Goal: Task Accomplishment & Management: Complete application form

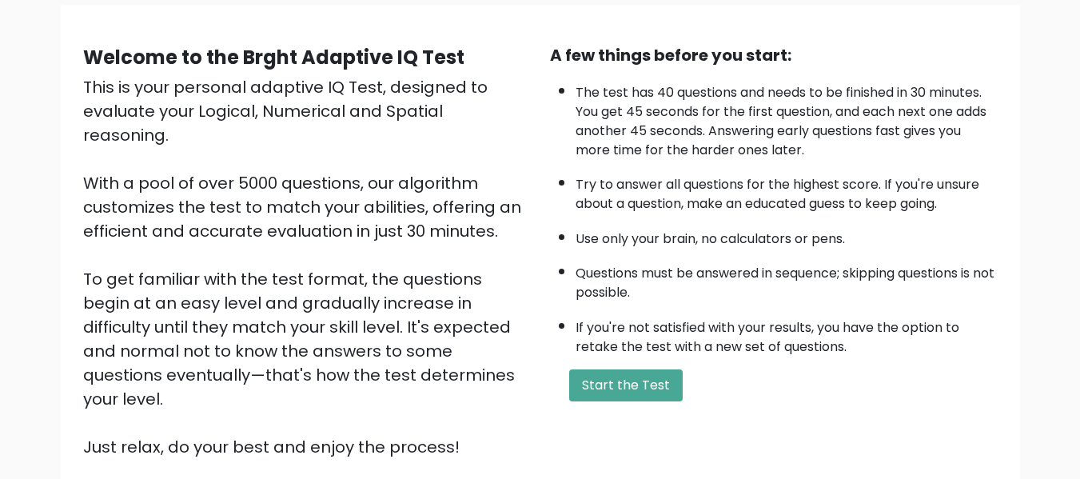
scroll to position [160, 0]
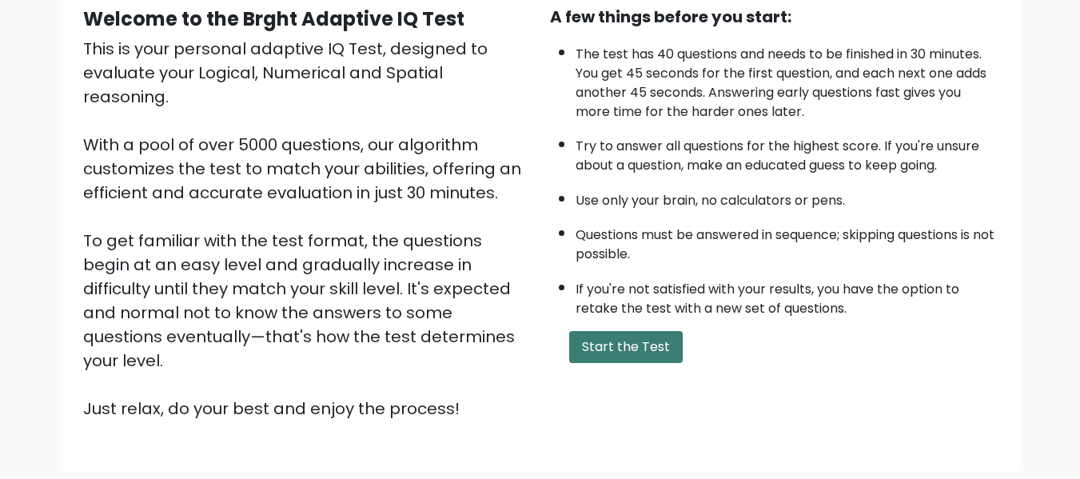
click at [643, 353] on button "Start the Test" at bounding box center [626, 347] width 114 height 32
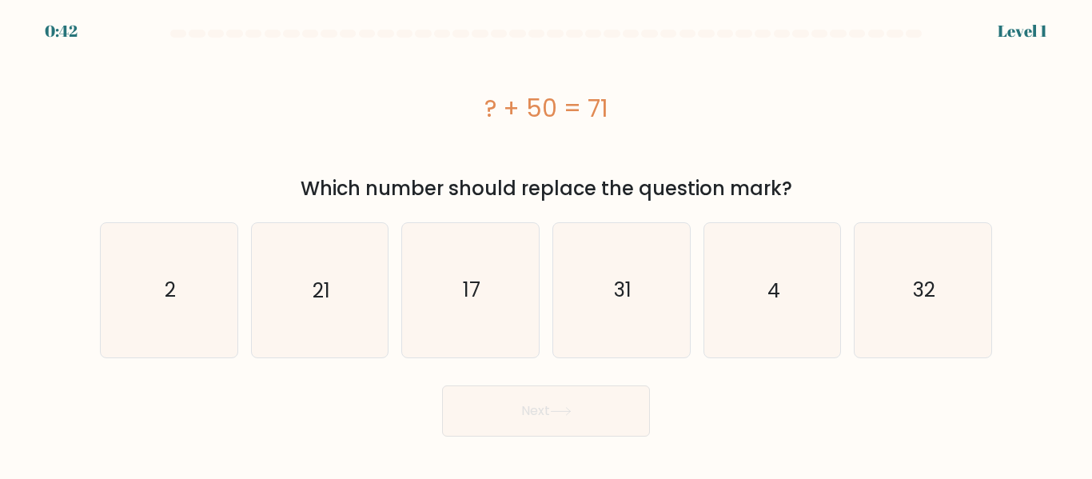
drag, startPoint x: 472, startPoint y: 100, endPoint x: 756, endPoint y: 94, distance: 284.7
click at [756, 94] on div "? + 50 = 71" at bounding box center [546, 108] width 892 height 36
copy div "? + 50 = 71"
click at [330, 268] on icon "21" at bounding box center [320, 290] width 134 height 134
click at [546, 244] on input "b. 21" at bounding box center [546, 242] width 1 height 4
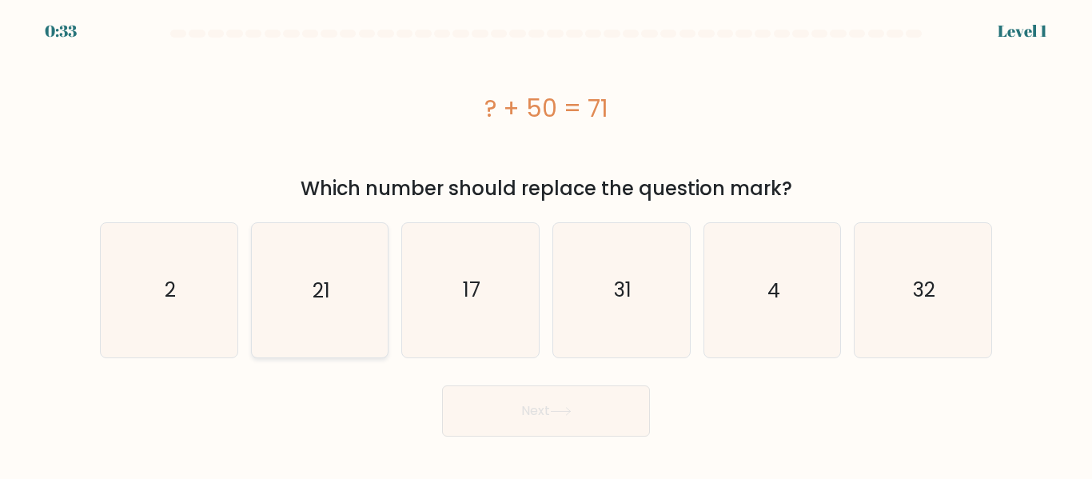
radio input "true"
click at [536, 408] on button "Next" at bounding box center [546, 410] width 208 height 51
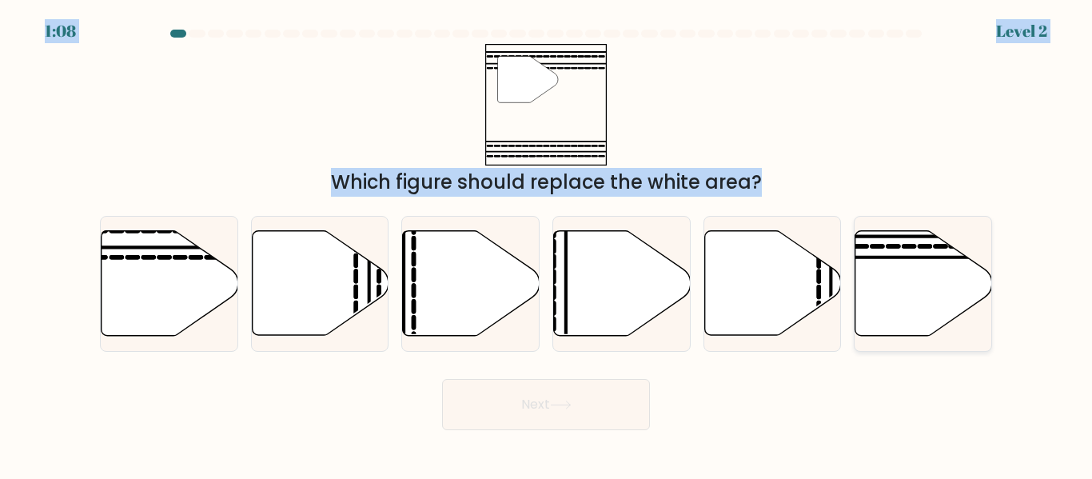
drag, startPoint x: 404, startPoint y: 25, endPoint x: 921, endPoint y: 239, distance: 560.0
click at [977, 350] on body "1:08 Level 2" at bounding box center [546, 239] width 1092 height 479
click at [896, 137] on div "" Which figure should replace the white area?" at bounding box center [546, 120] width 912 height 153
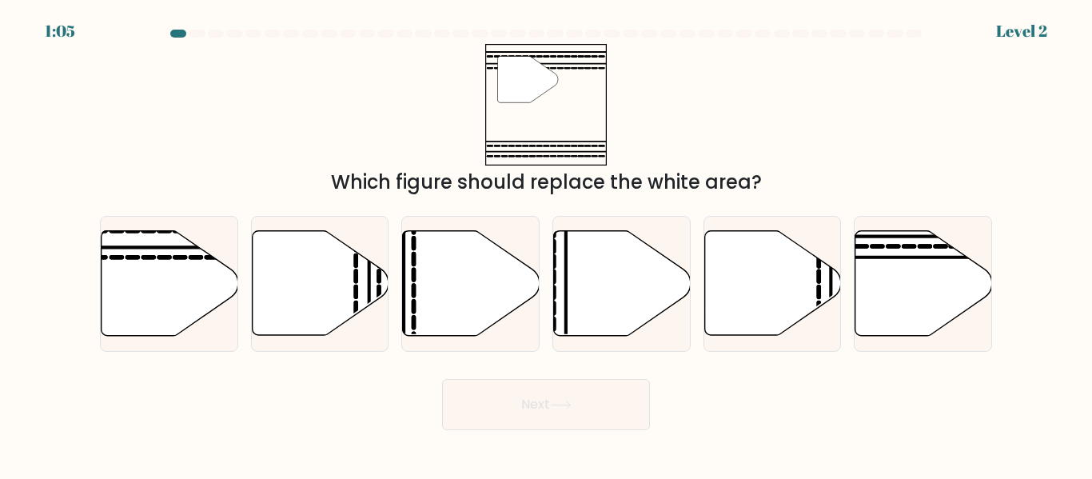
drag, startPoint x: 485, startPoint y: 9, endPoint x: 430, endPoint y: 25, distance: 57.4
click at [431, 25] on div "1:05 Level 2" at bounding box center [546, 21] width 1092 height 43
click at [358, 79] on div "" Which figure should replace the white area?" at bounding box center [546, 120] width 912 height 153
click at [193, 277] on icon at bounding box center [170, 283] width 137 height 105
click at [546, 244] on input "a." at bounding box center [546, 242] width 1 height 4
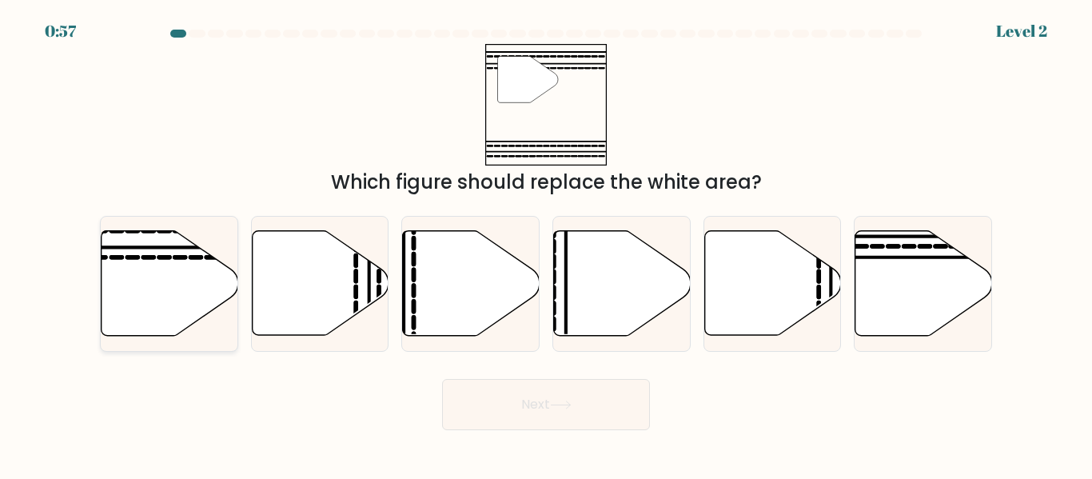
radio input "true"
click at [574, 399] on button "Next" at bounding box center [546, 404] width 208 height 51
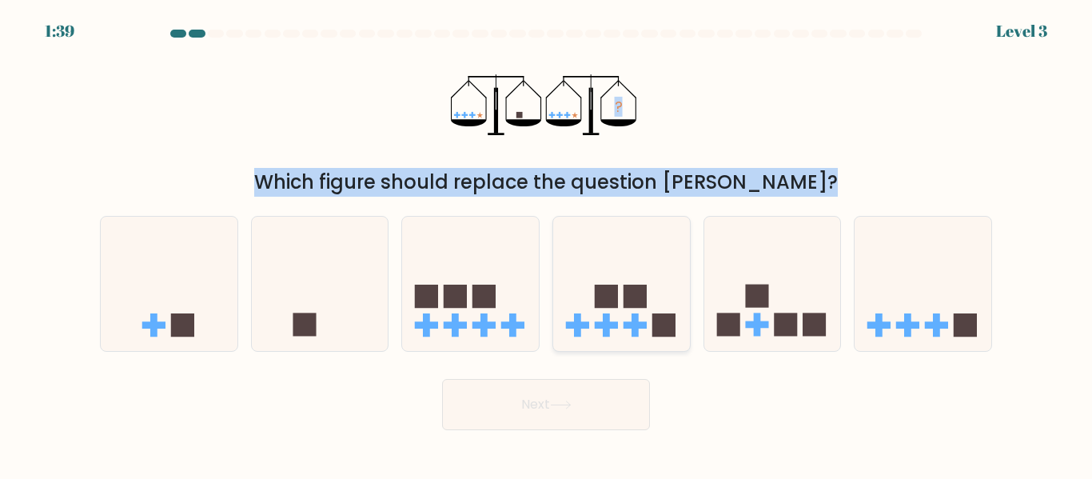
drag, startPoint x: 405, startPoint y: 34, endPoint x: 665, endPoint y: 227, distance: 324.7
click at [665, 227] on form at bounding box center [546, 230] width 1092 height 401
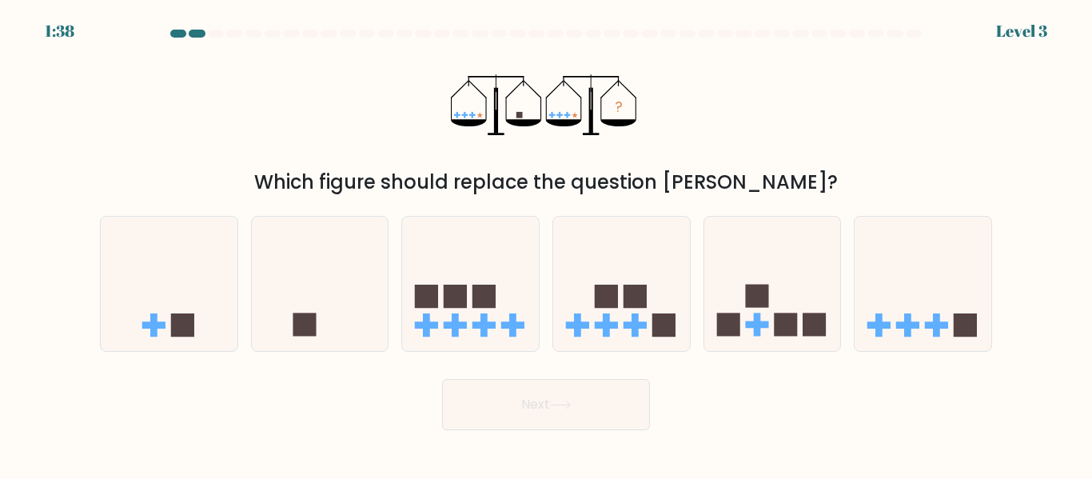
click at [323, 40] on div at bounding box center [546, 37] width 912 height 14
click at [928, 268] on icon at bounding box center [923, 283] width 137 height 113
click at [547, 244] on input "f." at bounding box center [546, 242] width 1 height 4
radio input "true"
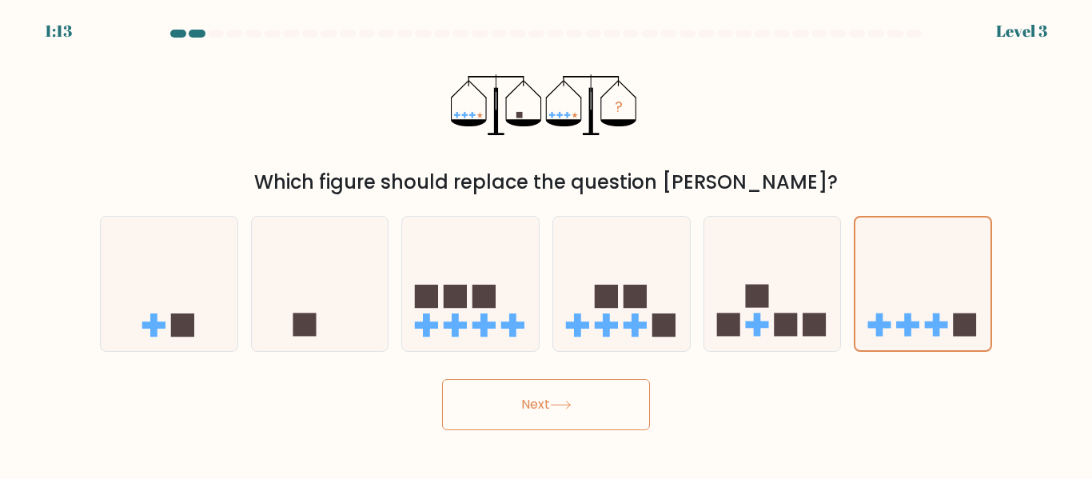
click at [590, 401] on button "Next" at bounding box center [546, 404] width 208 height 51
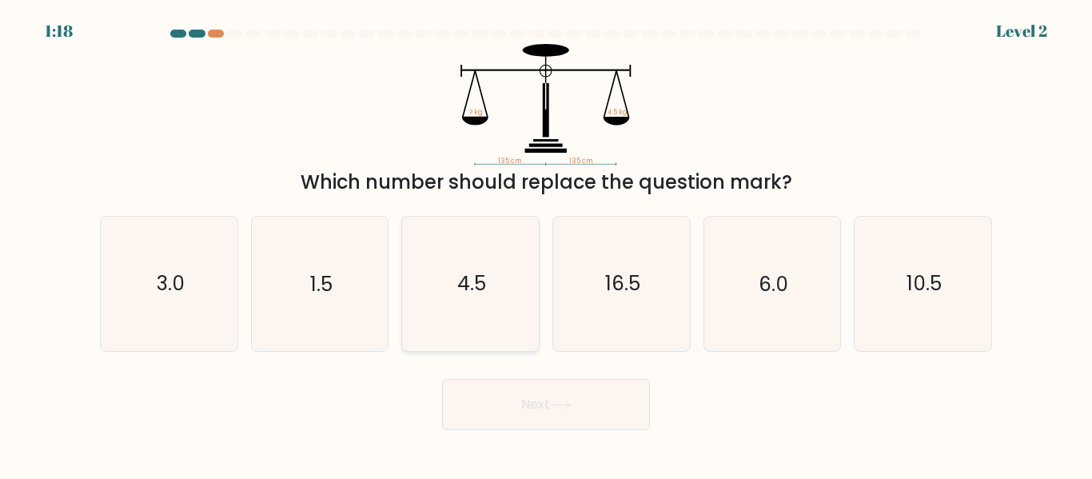
click at [462, 273] on text "4.5" at bounding box center [471, 284] width 29 height 28
click at [546, 244] on input "c. 4.5" at bounding box center [546, 242] width 1 height 4
radio input "true"
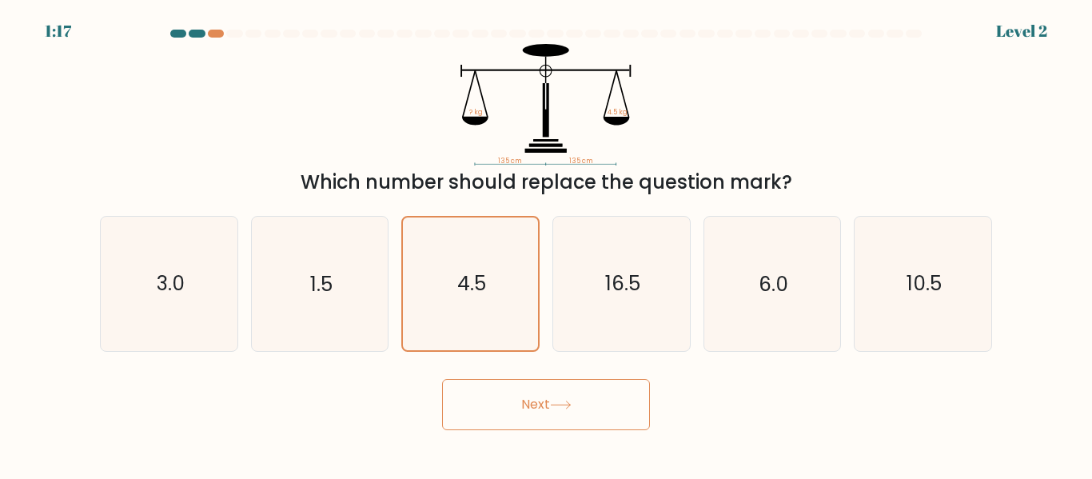
click at [531, 392] on button "Next" at bounding box center [546, 404] width 208 height 51
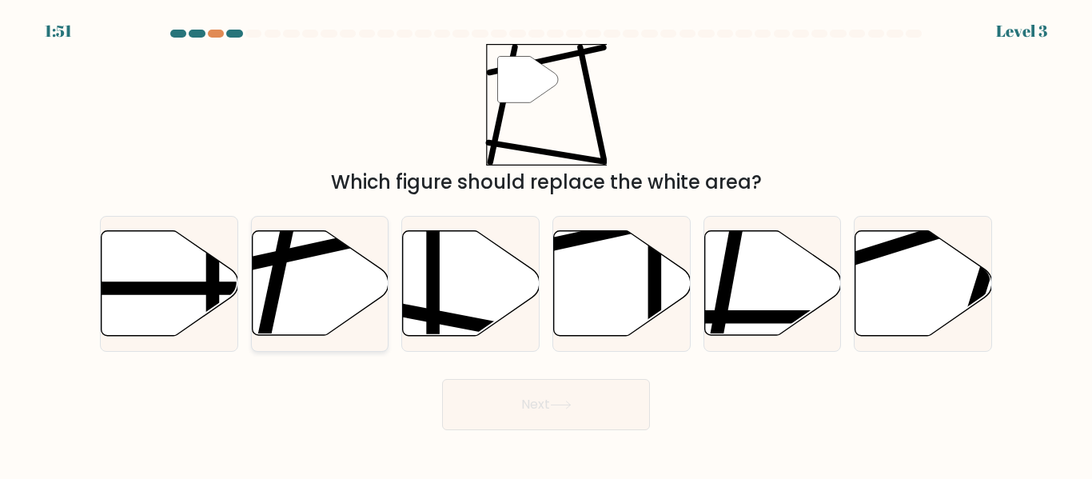
click at [308, 305] on icon at bounding box center [320, 283] width 137 height 105
click at [546, 244] on input "b." at bounding box center [546, 242] width 1 height 4
radio input "true"
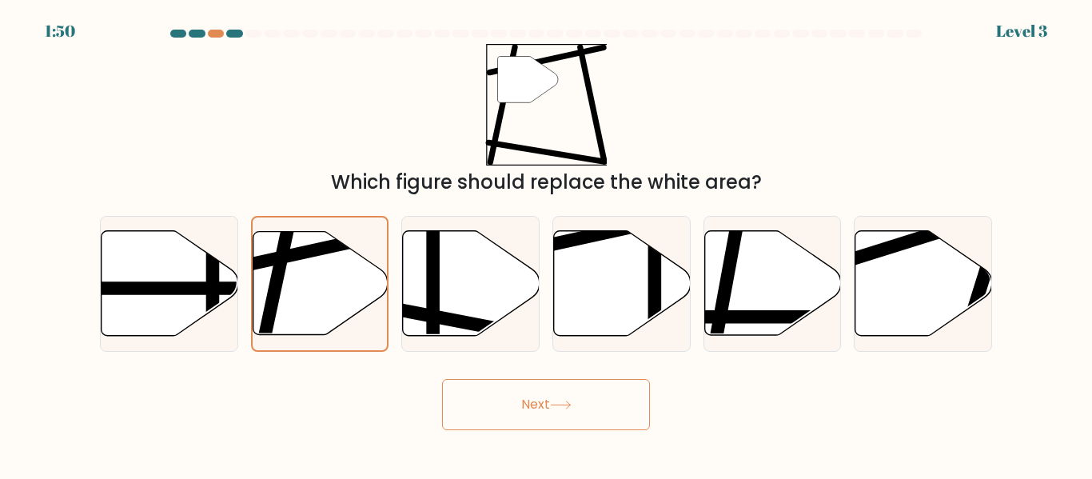
click at [597, 413] on button "Next" at bounding box center [546, 404] width 208 height 51
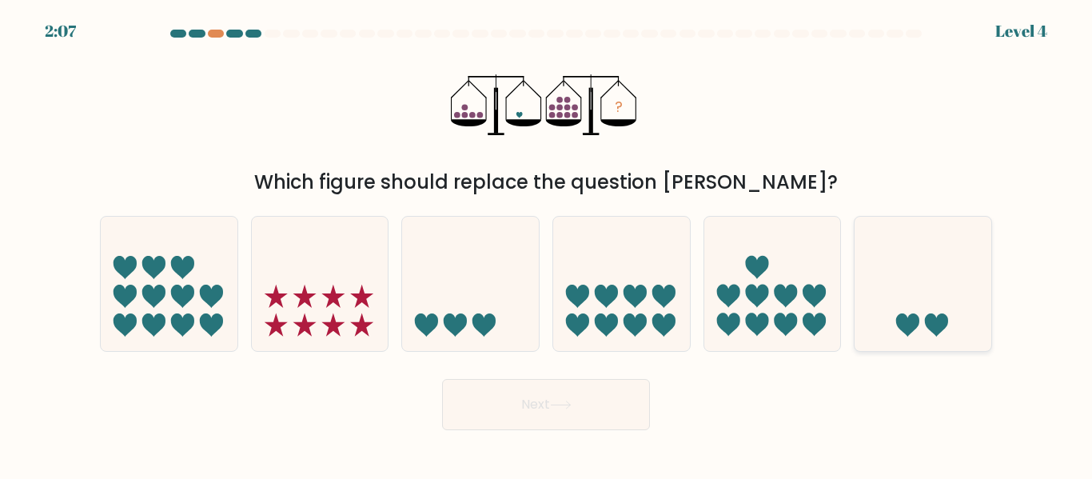
drag, startPoint x: 916, startPoint y: 306, endPoint x: 902, endPoint y: 305, distance: 13.6
click at [916, 305] on icon at bounding box center [923, 283] width 137 height 113
click at [547, 244] on input "f." at bounding box center [546, 242] width 1 height 4
radio input "true"
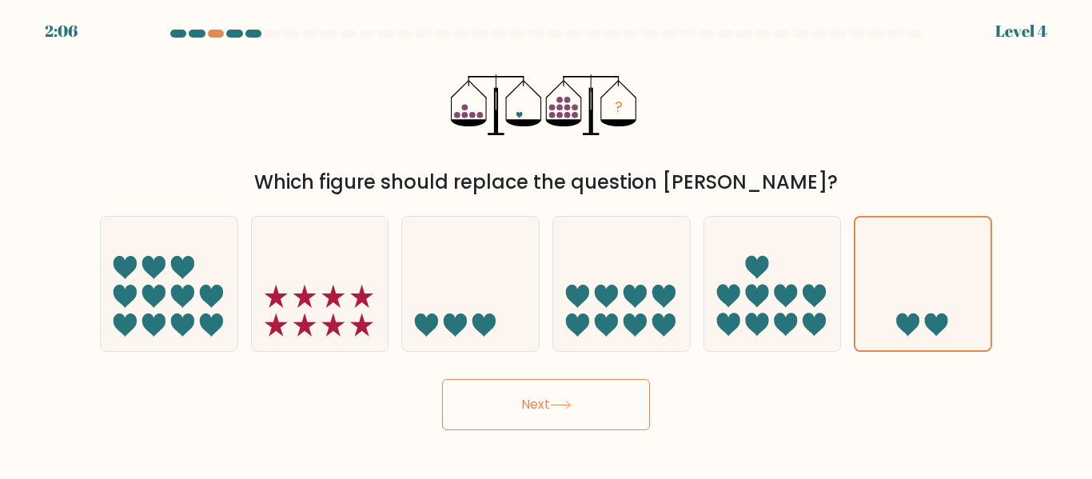
click at [497, 409] on button "Next" at bounding box center [546, 404] width 208 height 51
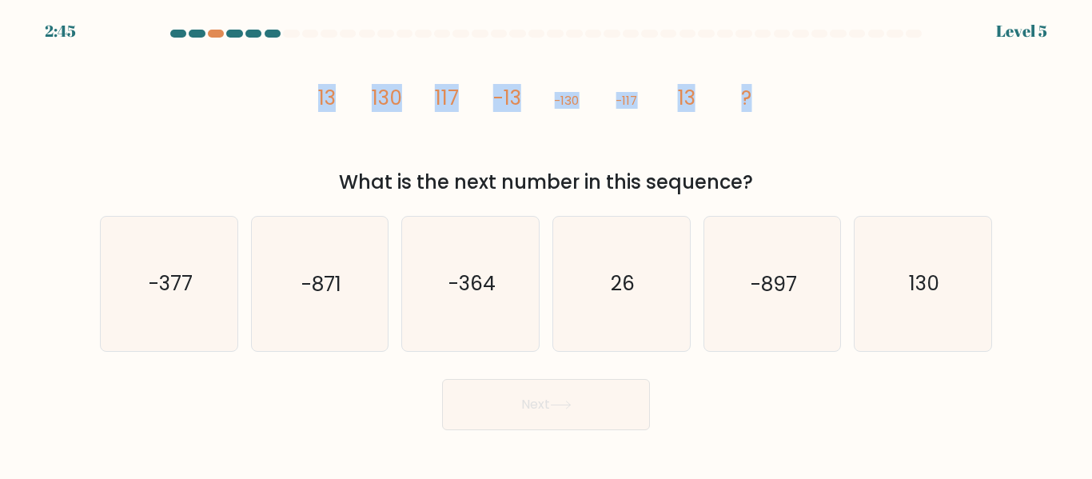
drag, startPoint x: 244, startPoint y: 86, endPoint x: 879, endPoint y: 88, distance: 634.9
click at [879, 88] on div "image/svg+xml 13 130 117 -13 -130 -117 13 ? What is the next number in this seq…" at bounding box center [546, 120] width 912 height 153
copy g "13 130 117 -13 -130 -117 13 ?"
click at [884, 269] on icon "130" at bounding box center [923, 284] width 134 height 134
click at [547, 244] on input "f. 130" at bounding box center [546, 242] width 1 height 4
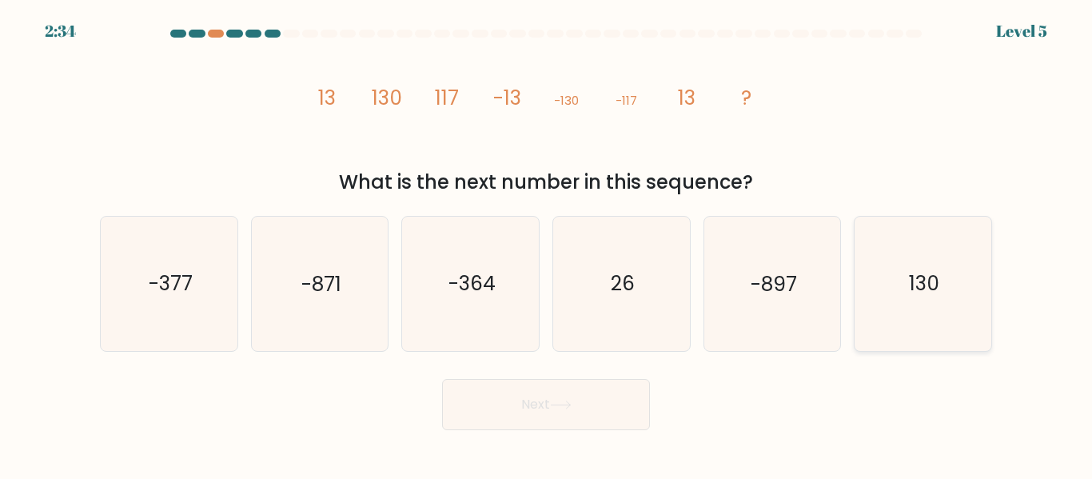
radio input "true"
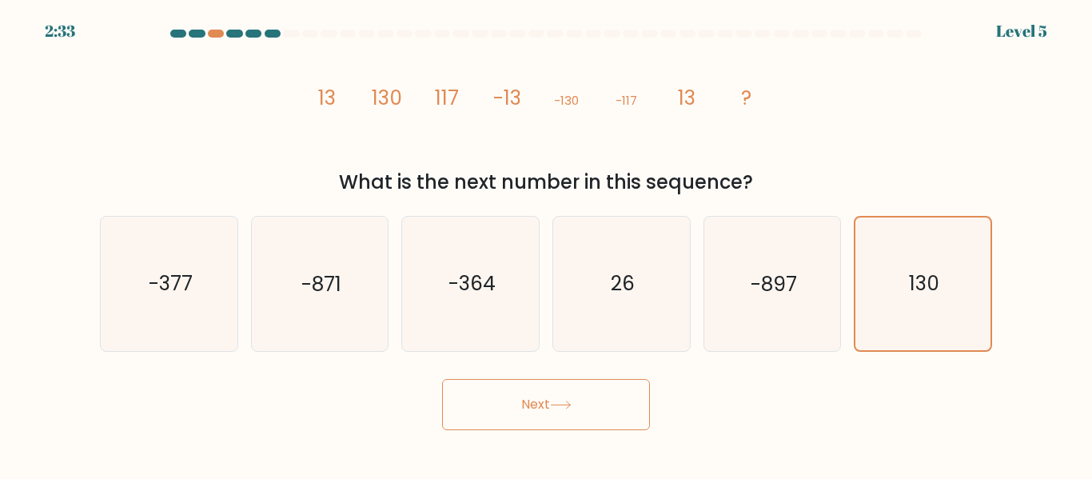
click at [618, 383] on button "Next" at bounding box center [546, 404] width 208 height 51
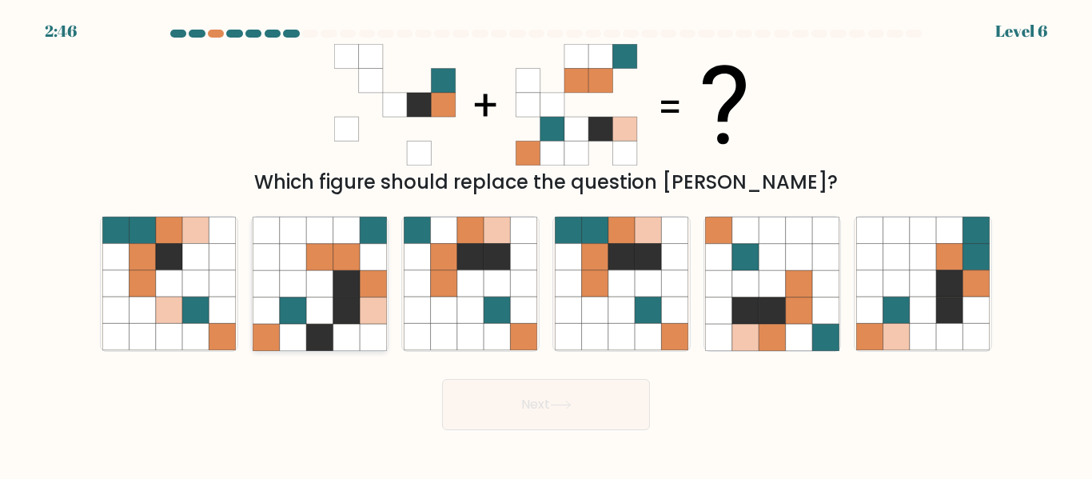
click at [341, 262] on icon at bounding box center [346, 257] width 26 height 26
click at [546, 244] on input "b." at bounding box center [546, 242] width 1 height 4
radio input "true"
click at [595, 400] on button "Next" at bounding box center [546, 404] width 208 height 51
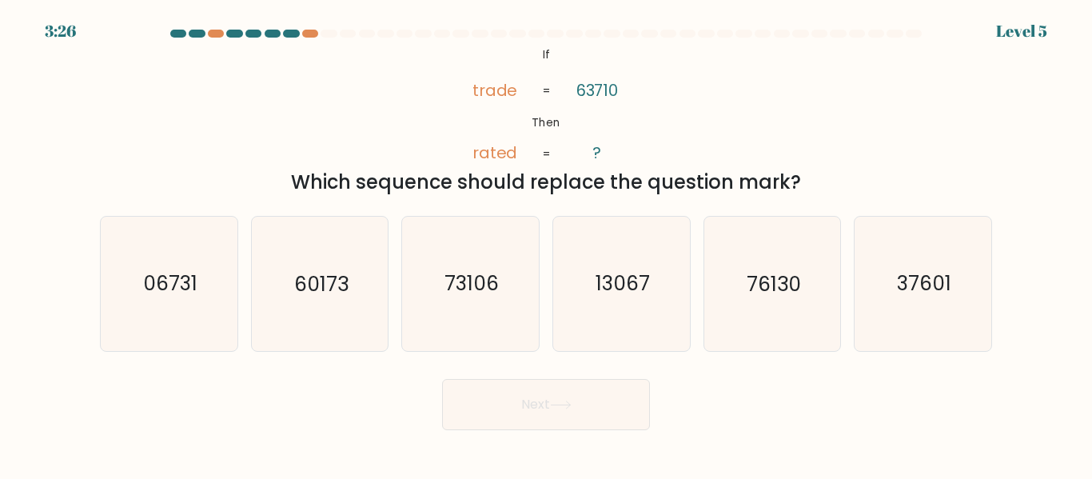
drag, startPoint x: 368, startPoint y: 41, endPoint x: 962, endPoint y: 187, distance: 611.9
click at [962, 187] on form "If ?" at bounding box center [546, 230] width 1092 height 401
copy form "@import url('https://fonts.googleapis.com/css?family=Abril+Fatface:400,100,100i…"
click at [980, 266] on icon "37601" at bounding box center [923, 284] width 134 height 134
click at [547, 244] on input "f. 37601" at bounding box center [546, 242] width 1 height 4
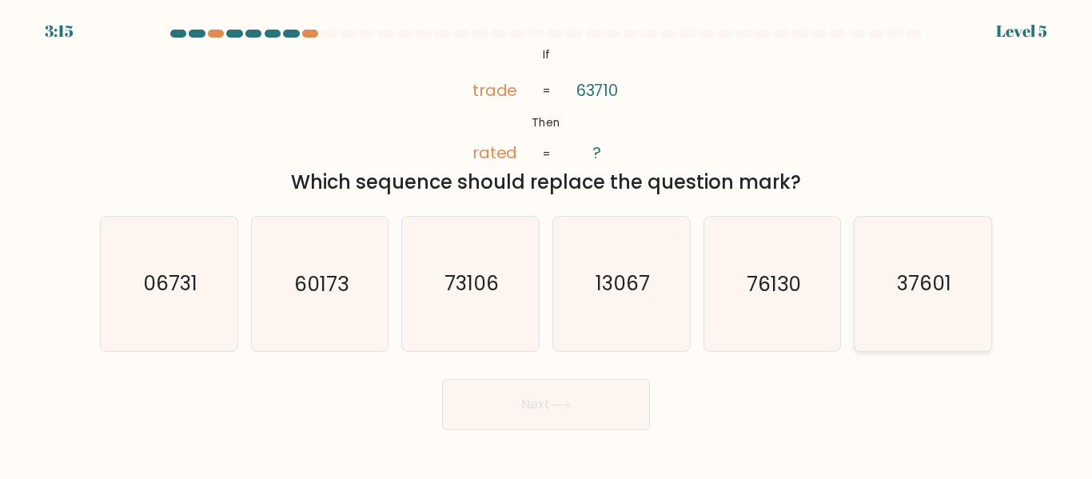
radio input "true"
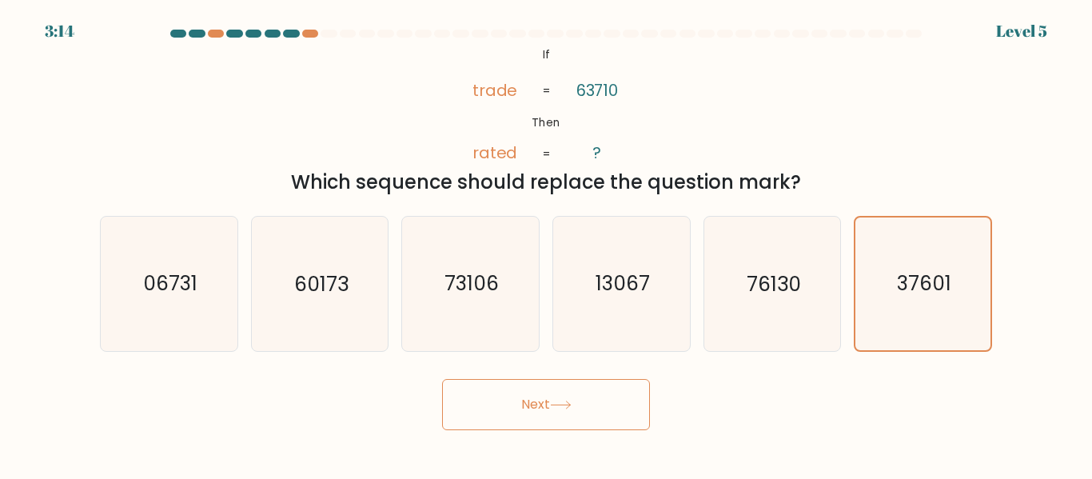
click at [572, 405] on icon at bounding box center [561, 405] width 22 height 9
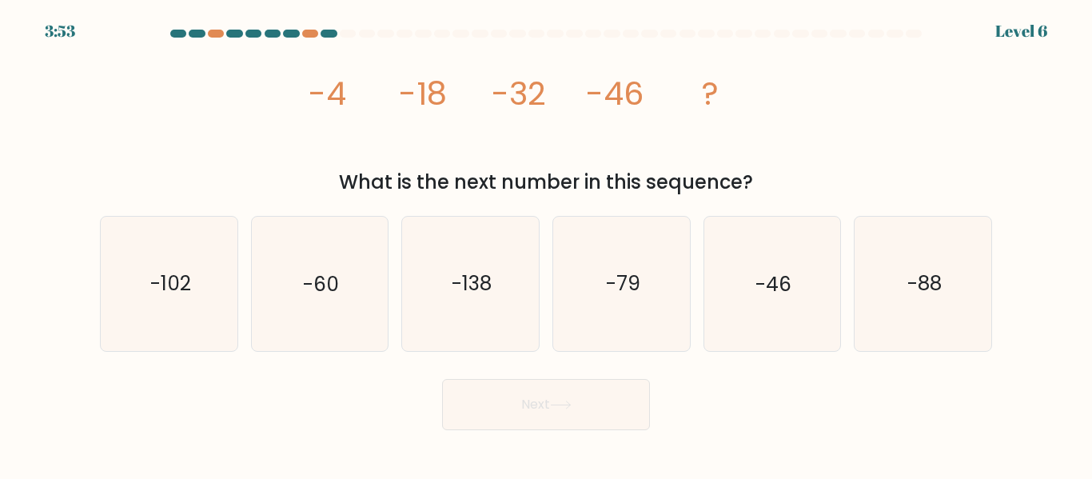
drag, startPoint x: 357, startPoint y: 82, endPoint x: 973, endPoint y: 176, distance: 623.6
click at [973, 176] on div "image/svg+xml -4 -18 -32 -46 ? What is the next number in this sequence?" at bounding box center [546, 120] width 912 height 153
copy div "-18 -32 -46 ? What is the next number in this sequence?"
click at [351, 284] on icon "-60" at bounding box center [320, 284] width 134 height 134
click at [546, 244] on input "b. -60" at bounding box center [546, 242] width 1 height 4
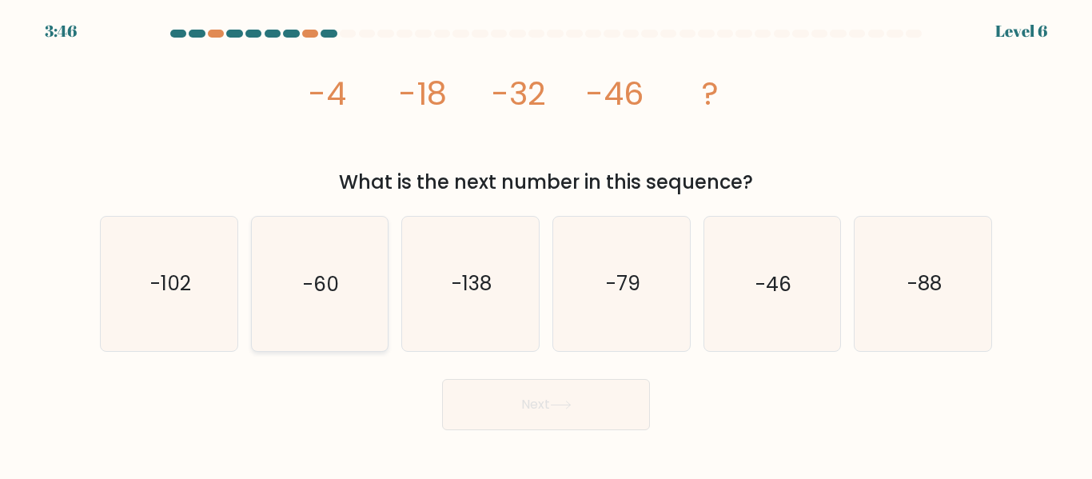
radio input "true"
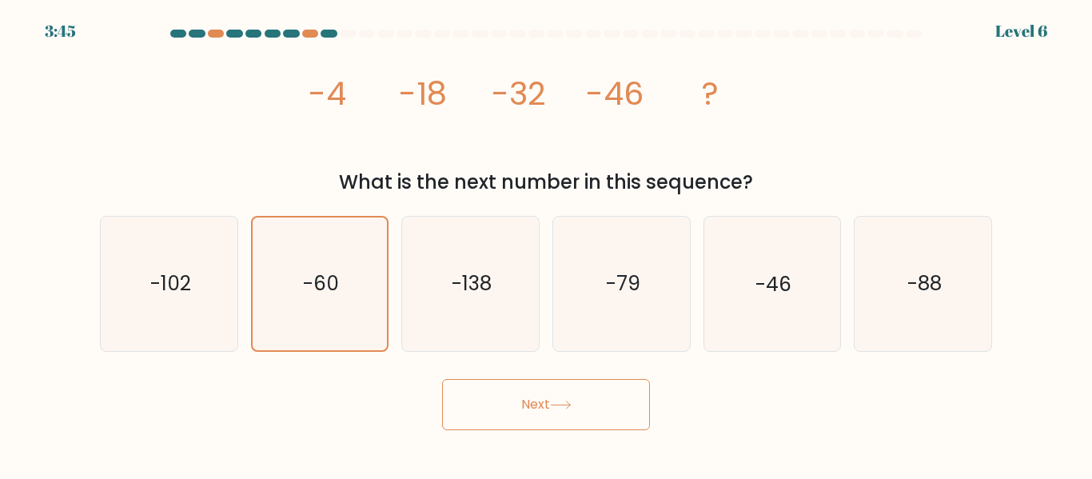
click at [550, 429] on button "Next" at bounding box center [546, 404] width 208 height 51
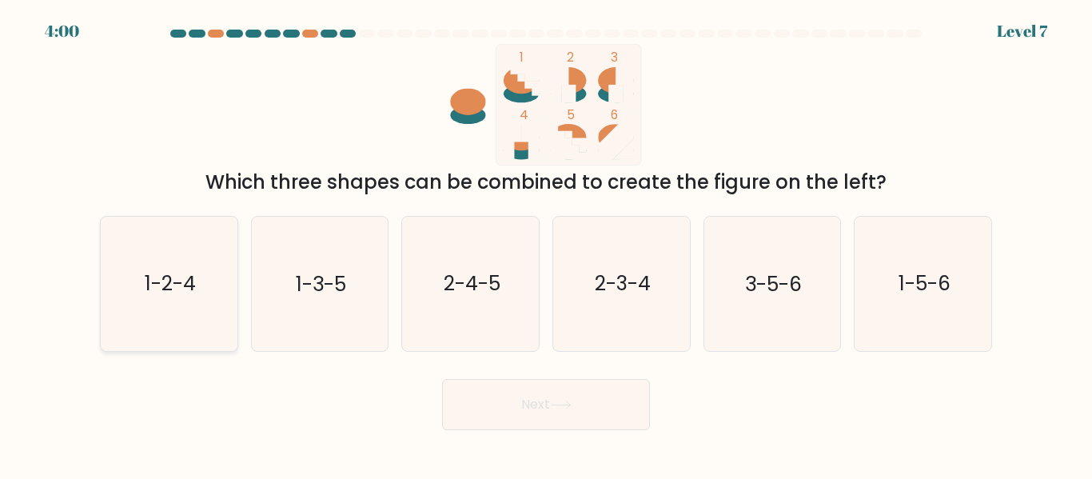
click at [174, 295] on text "1-2-4" at bounding box center [170, 284] width 51 height 28
click at [546, 244] on input "a. 1-2-4" at bounding box center [546, 242] width 1 height 4
radio input "true"
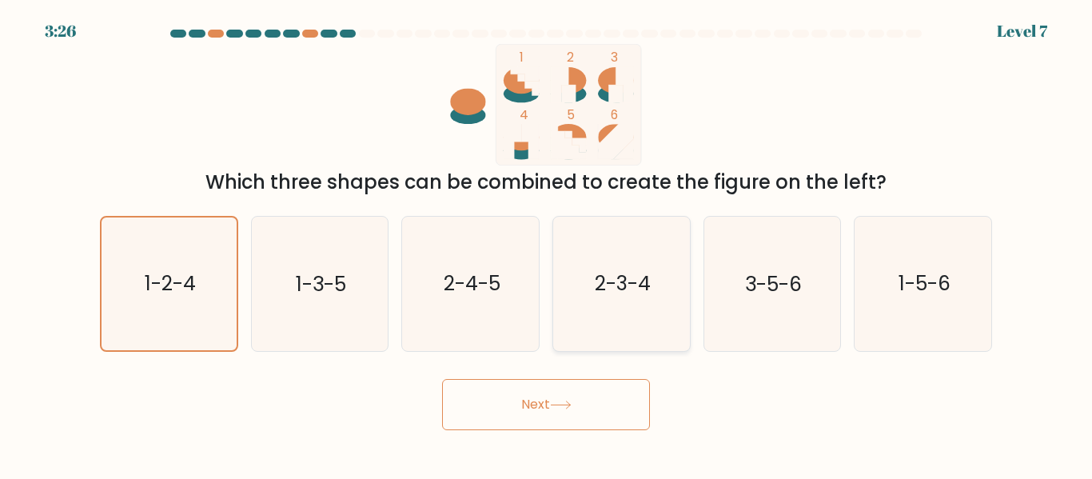
drag, startPoint x: 646, startPoint y: 298, endPoint x: 617, endPoint y: 314, distance: 33.6
click at [639, 298] on icon "2-3-4" at bounding box center [622, 284] width 134 height 134
click at [597, 405] on button "Next" at bounding box center [546, 404] width 208 height 51
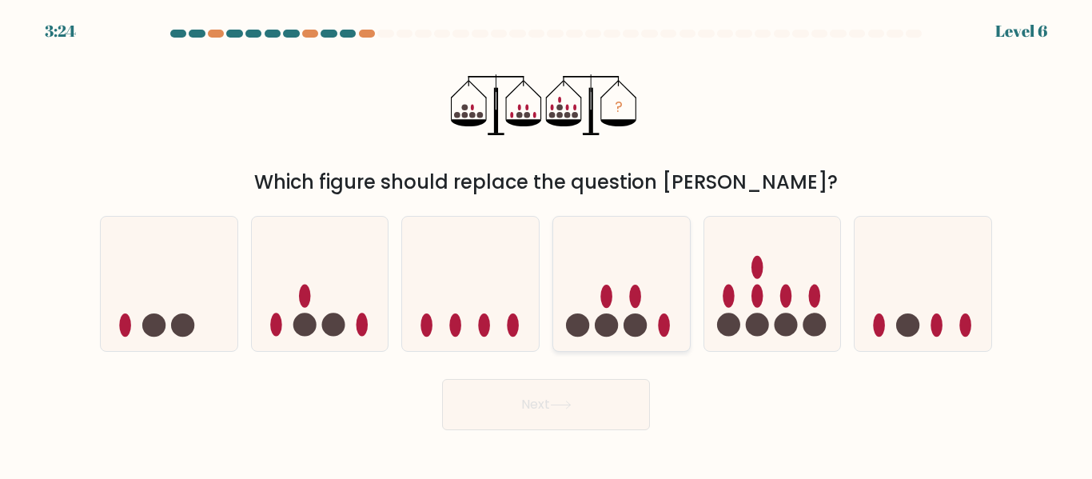
click at [606, 282] on icon at bounding box center [621, 283] width 137 height 113
click at [547, 244] on input "d." at bounding box center [546, 242] width 1 height 4
radio input "true"
click at [337, 284] on icon at bounding box center [320, 283] width 137 height 113
click at [546, 244] on input "b." at bounding box center [546, 242] width 1 height 4
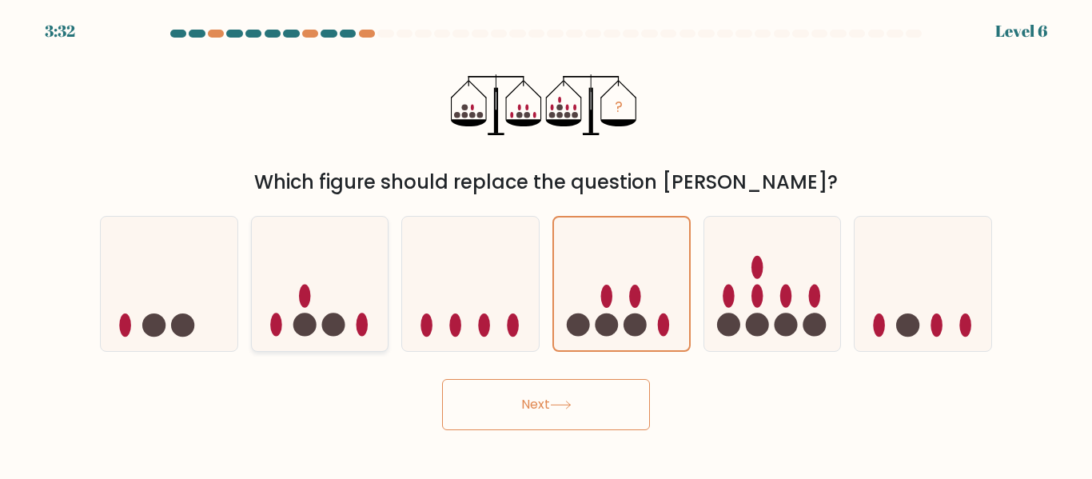
radio input "true"
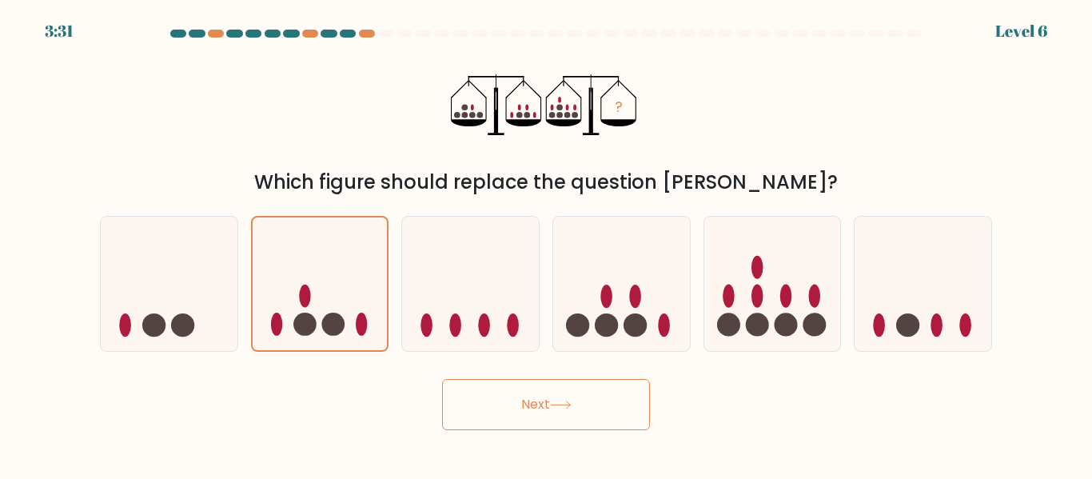
click at [551, 395] on button "Next" at bounding box center [546, 404] width 208 height 51
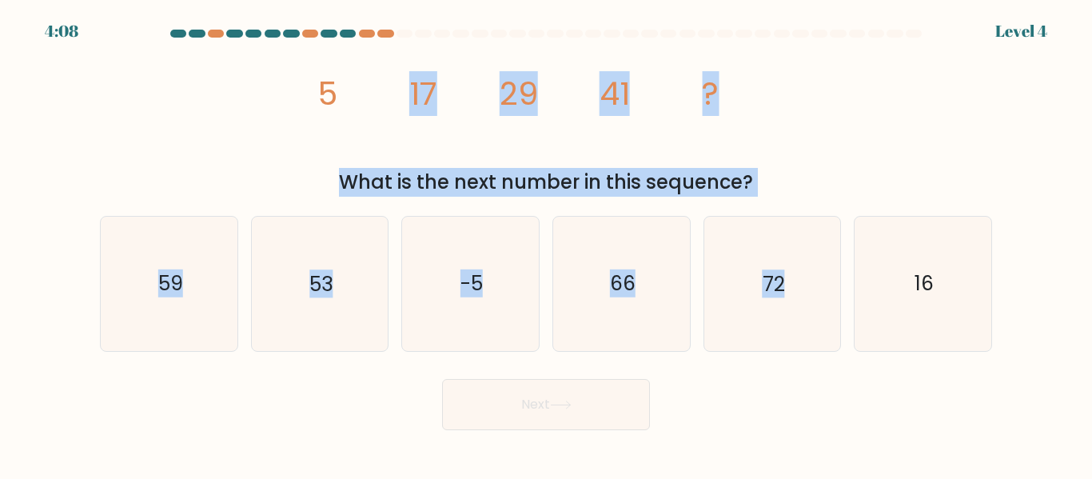
drag, startPoint x: 278, startPoint y: 69, endPoint x: 818, endPoint y: 128, distance: 543.0
click at [784, 198] on form at bounding box center [546, 230] width 1092 height 401
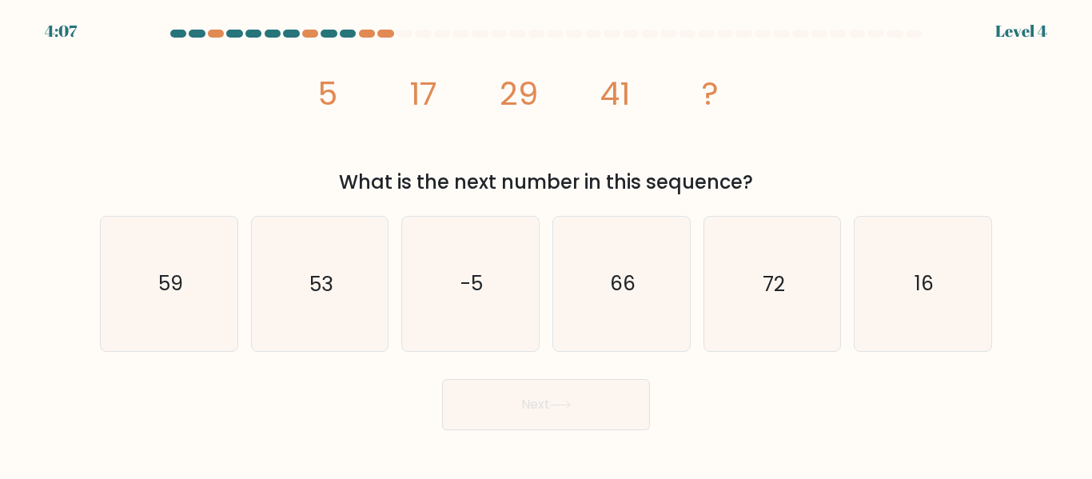
click at [241, 98] on div "image/svg+xml 5 17 29 41 ? What is the next number in this sequence?" at bounding box center [546, 120] width 912 height 153
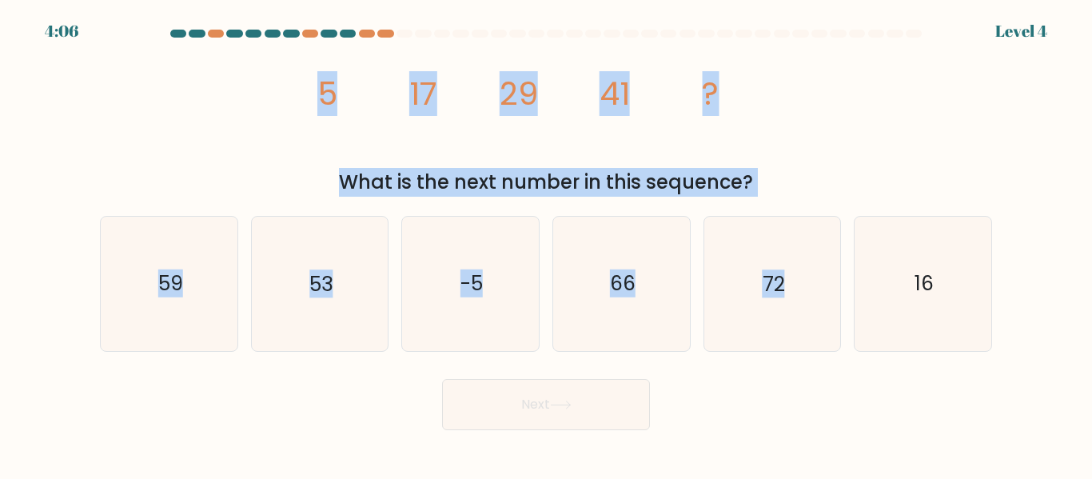
drag, startPoint x: 290, startPoint y: 74, endPoint x: 828, endPoint y: 164, distance: 544.9
click at [818, 200] on form at bounding box center [546, 230] width 1092 height 401
click at [836, 83] on div "image/svg+xml 5 17 29 41 ? What is the next number in this sequence?" at bounding box center [546, 120] width 912 height 153
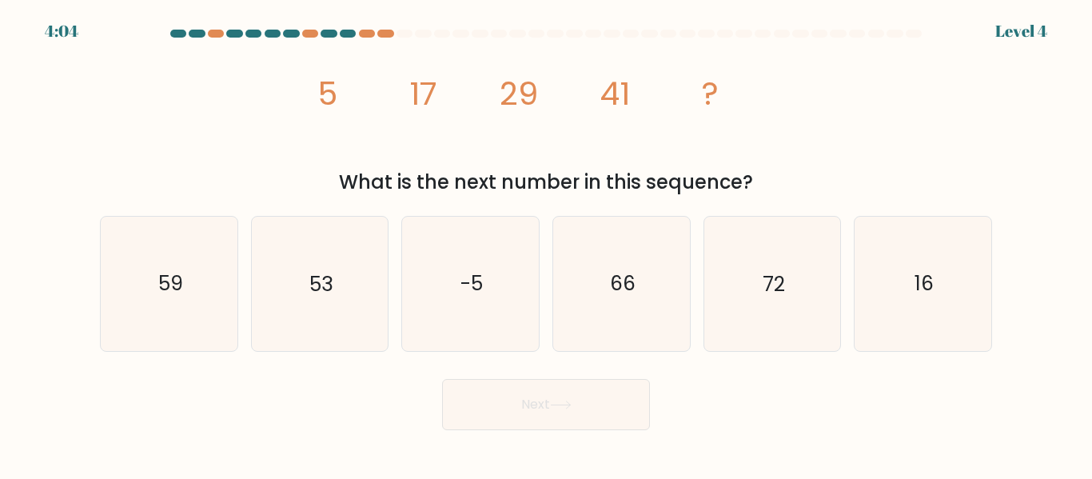
drag, startPoint x: 254, startPoint y: 94, endPoint x: 792, endPoint y: 174, distance: 543.3
click at [792, 174] on div "image/svg+xml 5 17 29 41 ? What is the next number in this sequence?" at bounding box center [546, 120] width 912 height 153
copy div "5 17 29 41 ? What is the next number in this sequence?"
click at [311, 309] on icon "53" at bounding box center [320, 284] width 134 height 134
click at [546, 244] on input "b. 53" at bounding box center [546, 242] width 1 height 4
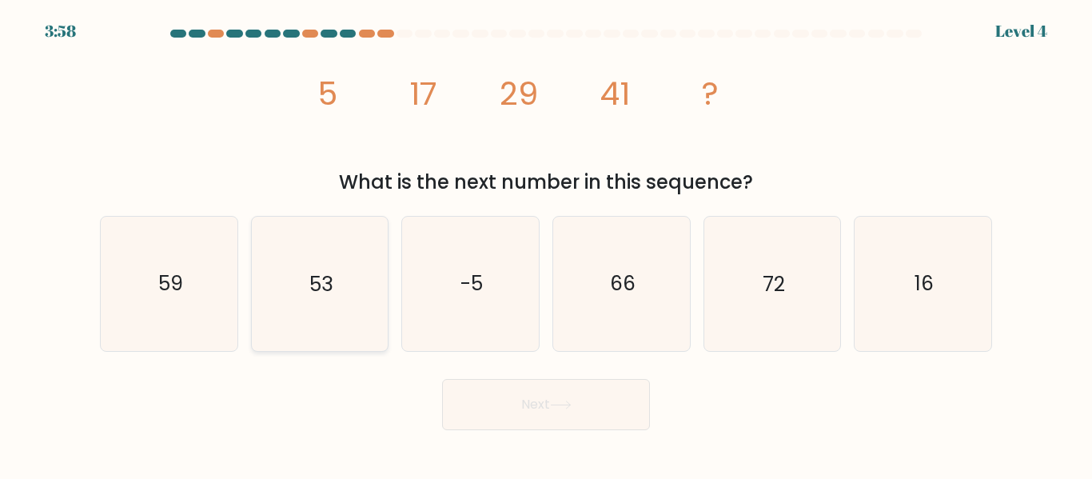
radio input "true"
click at [538, 405] on button "Next" at bounding box center [546, 404] width 208 height 51
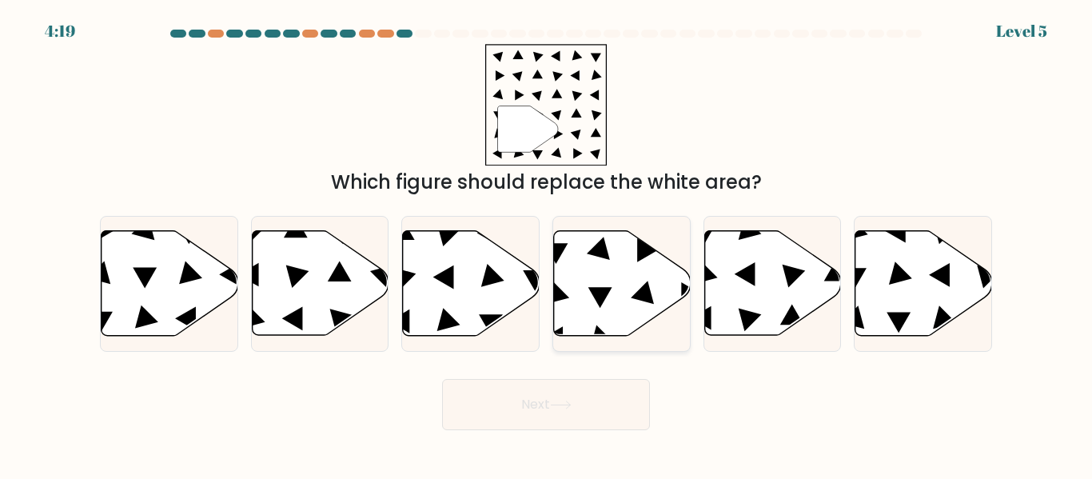
click at [645, 313] on icon at bounding box center [622, 283] width 137 height 105
click at [547, 244] on input "d." at bounding box center [546, 242] width 1 height 4
radio input "true"
click at [569, 398] on button "Next" at bounding box center [546, 404] width 208 height 51
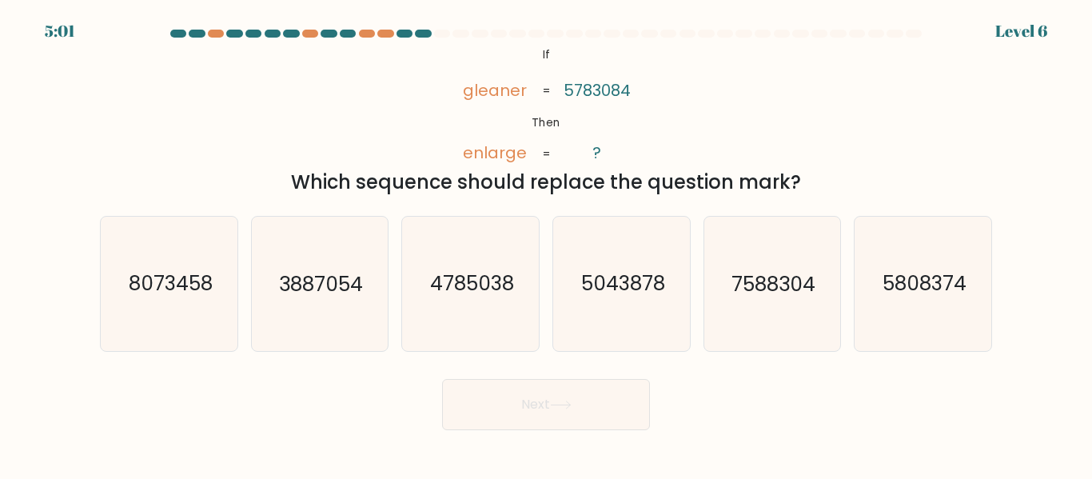
drag, startPoint x: 423, startPoint y: 42, endPoint x: 848, endPoint y: 173, distance: 444.4
click at [848, 173] on form "If ?" at bounding box center [546, 230] width 1092 height 401
copy form "@import url('https://fonts.googleapis.com/css?family=Abril+Fatface:400,100,100i…"
click at [174, 286] on text "8073458" at bounding box center [170, 284] width 84 height 28
click at [546, 244] on input "a. 8073458" at bounding box center [546, 242] width 1 height 4
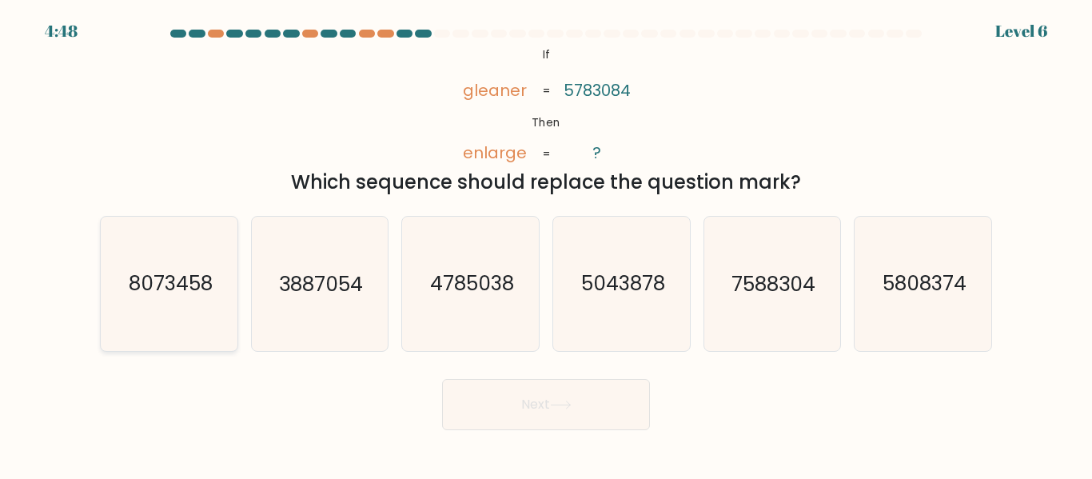
radio input "true"
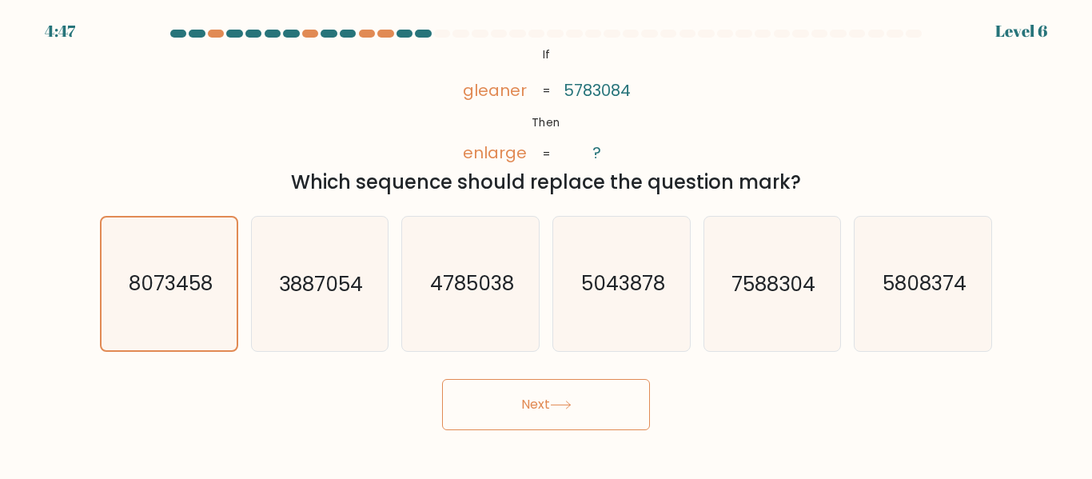
click at [557, 405] on icon at bounding box center [561, 405] width 22 height 9
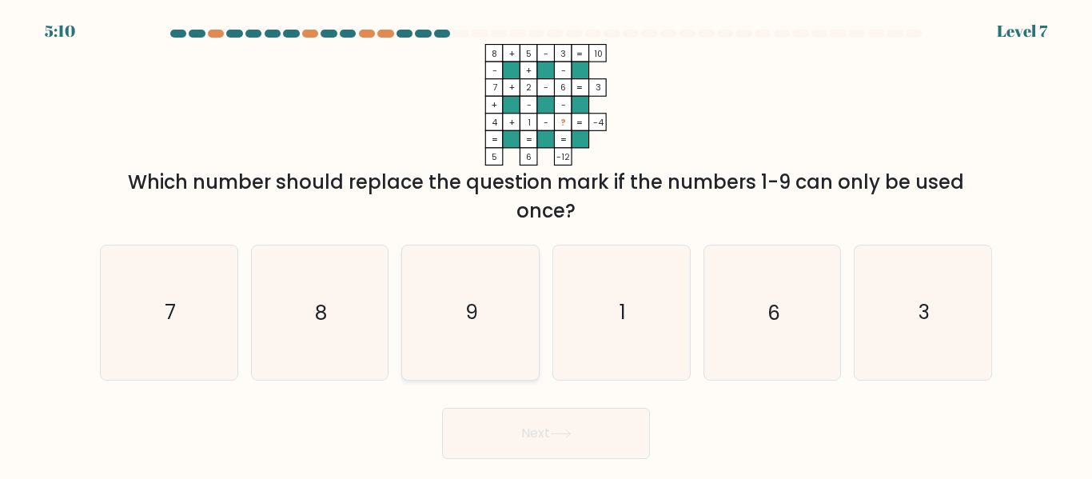
drag, startPoint x: 476, startPoint y: 320, endPoint x: 472, endPoint y: 336, distance: 16.5
click at [476, 322] on text "9" at bounding box center [471, 313] width 13 height 28
click at [546, 244] on input "c. 9" at bounding box center [546, 242] width 1 height 4
radio input "true"
click at [507, 431] on button "Next" at bounding box center [546, 433] width 208 height 51
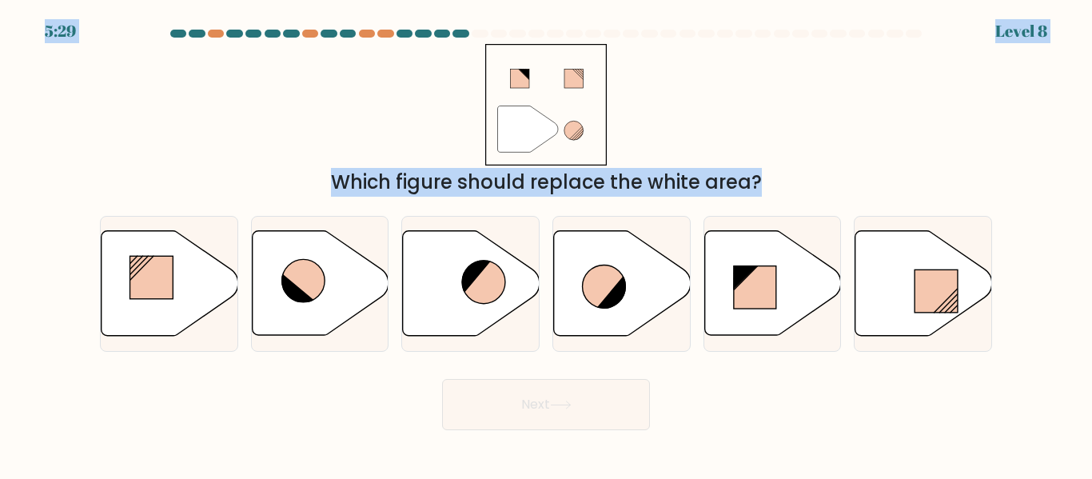
drag, startPoint x: 70, startPoint y: 18, endPoint x: 457, endPoint y: 215, distance: 434.1
click at [718, 338] on body "5:29 Level 8" at bounding box center [546, 239] width 1092 height 479
click at [361, 146] on div "" Which figure should replace the white area?" at bounding box center [546, 120] width 912 height 153
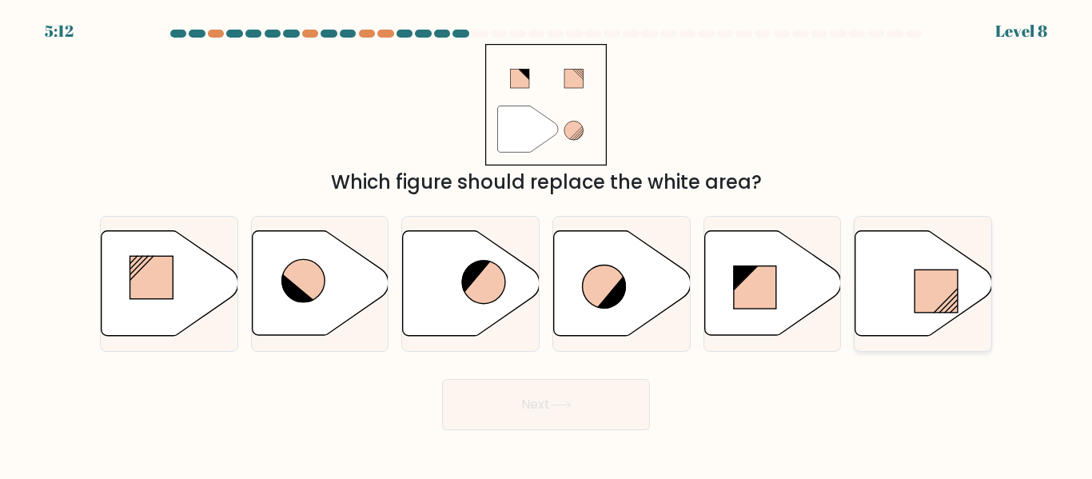
click at [906, 225] on div at bounding box center [923, 283] width 138 height 135
click at [547, 240] on input "f." at bounding box center [546, 242] width 1 height 4
radio input "true"
click at [579, 392] on button "Next" at bounding box center [546, 404] width 208 height 51
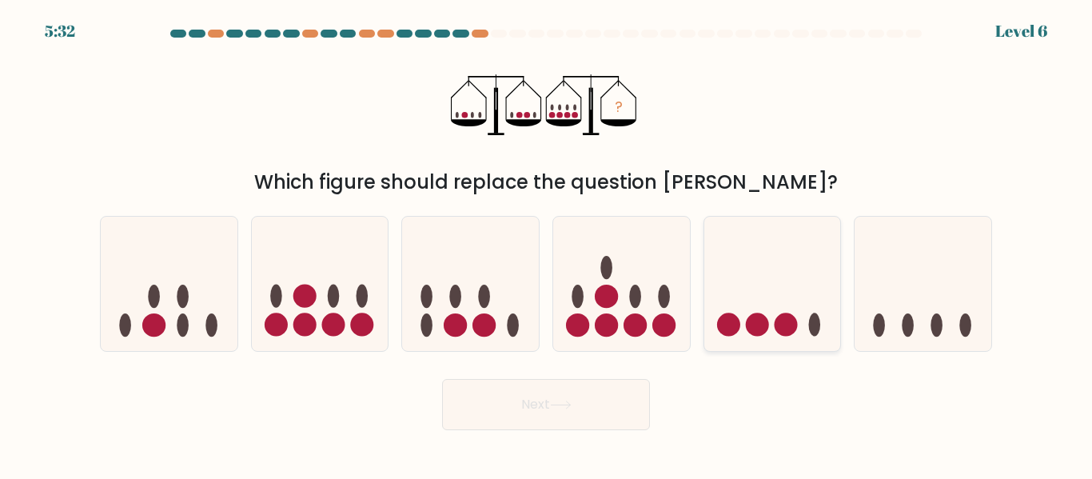
drag, startPoint x: 808, startPoint y: 280, endPoint x: 788, endPoint y: 280, distance: 19.2
click at [808, 279] on icon at bounding box center [772, 283] width 137 height 113
click at [547, 244] on input "e." at bounding box center [546, 242] width 1 height 4
radio input "true"
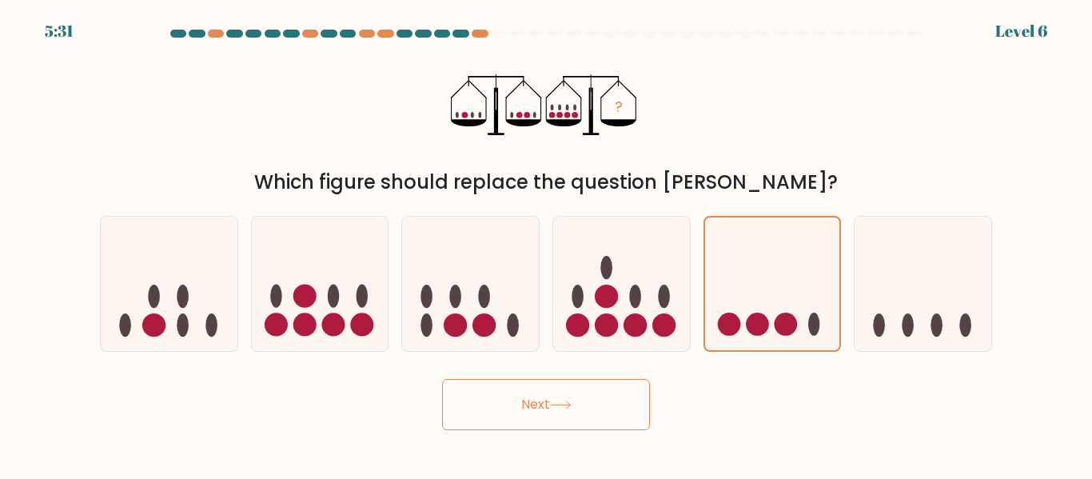
click at [593, 407] on button "Next" at bounding box center [546, 404] width 208 height 51
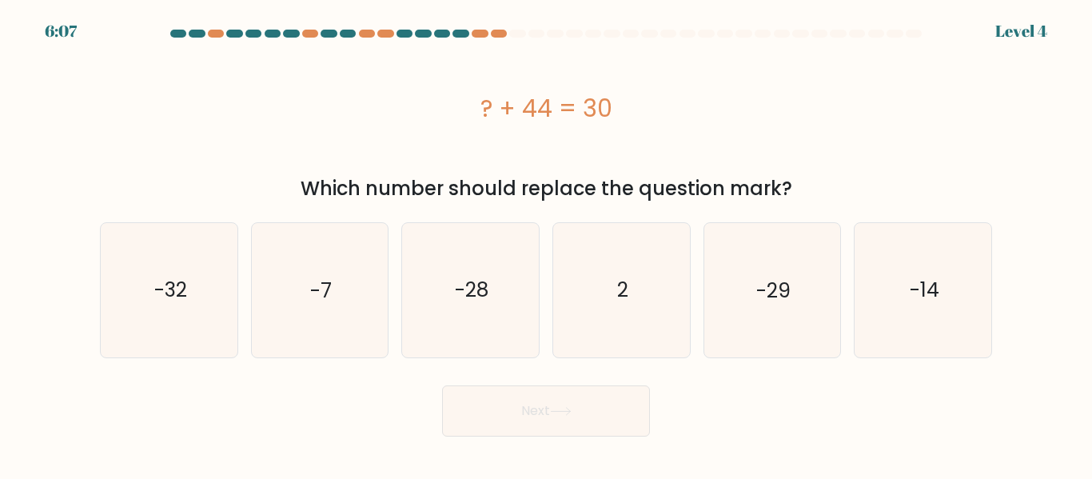
drag, startPoint x: 424, startPoint y: 100, endPoint x: 823, endPoint y: 193, distance: 409.7
click at [823, 193] on div "? + 44 = 30 Which number should replace the question mark?" at bounding box center [546, 123] width 912 height 159
copy div "? + 44 = 30 Which number should replace the question mark?"
drag, startPoint x: 951, startPoint y: 286, endPoint x: 901, endPoint y: 293, distance: 50.1
click at [950, 286] on icon "-14" at bounding box center [923, 290] width 134 height 134
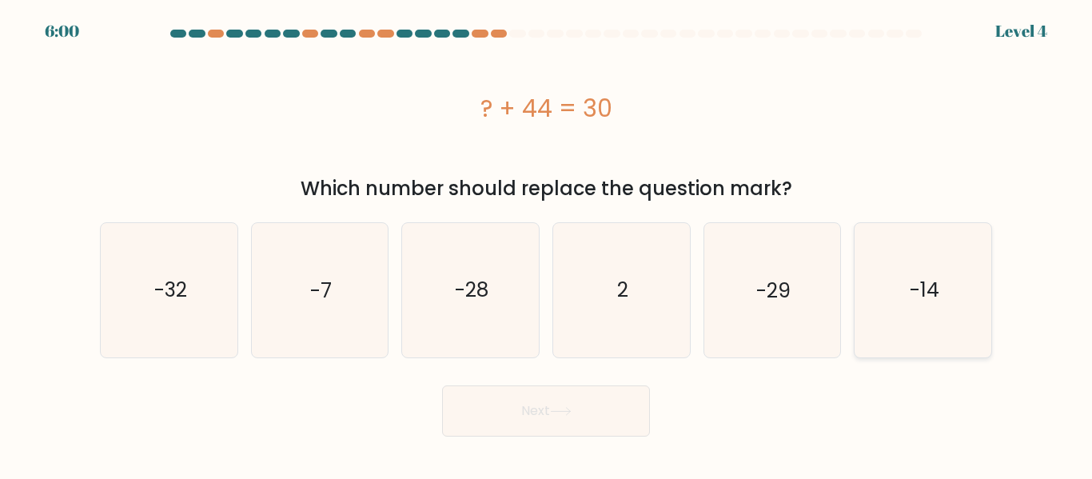
click at [547, 244] on input "f. -14" at bounding box center [546, 242] width 1 height 4
radio input "true"
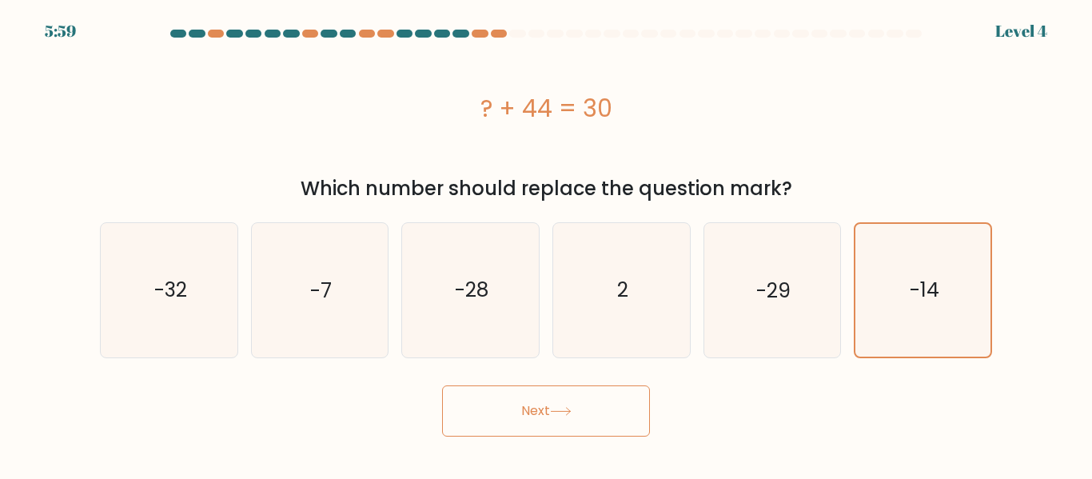
click at [594, 388] on button "Next" at bounding box center [546, 410] width 208 height 51
click at [597, 407] on button "Next" at bounding box center [546, 410] width 208 height 51
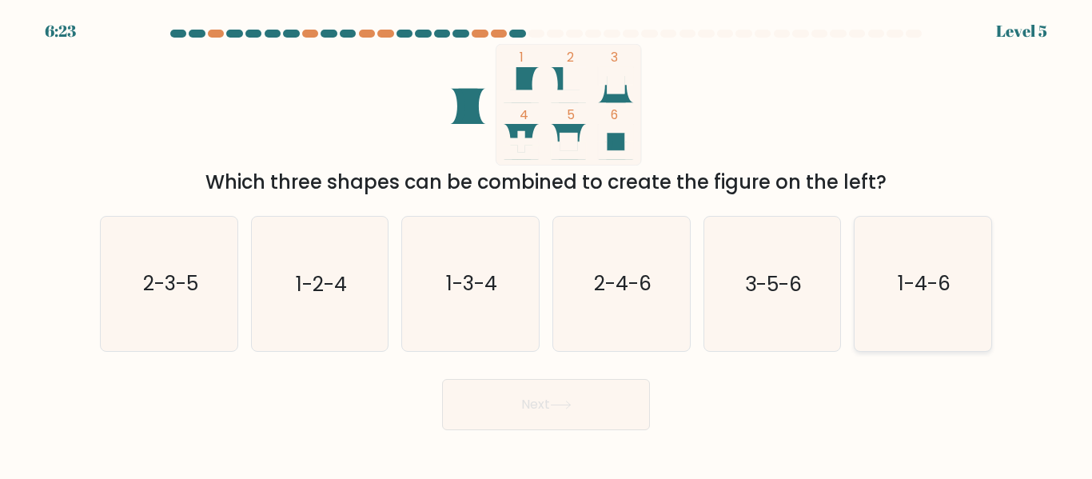
drag, startPoint x: 981, startPoint y: 283, endPoint x: 972, endPoint y: 282, distance: 8.8
click at [982, 282] on icon "1-4-6" at bounding box center [923, 284] width 134 height 134
click at [547, 244] on input "f. 1-4-6" at bounding box center [546, 242] width 1 height 4
radio input "true"
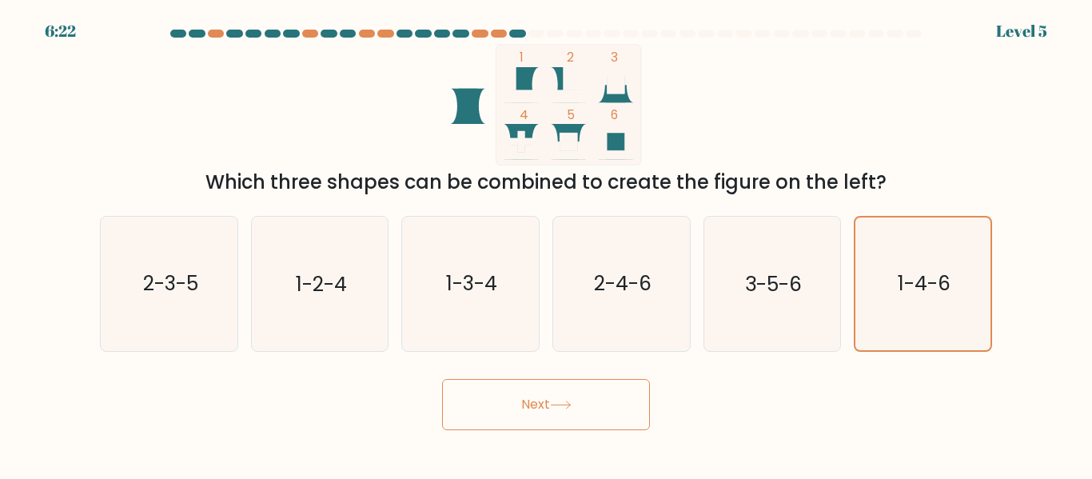
click at [629, 397] on button "Next" at bounding box center [546, 404] width 208 height 51
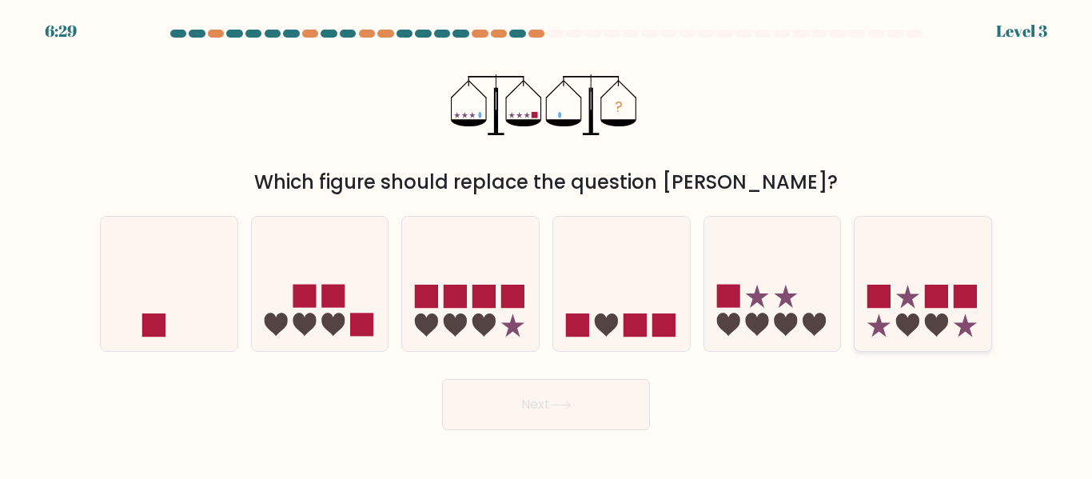
click at [900, 318] on icon at bounding box center [907, 324] width 23 height 23
click at [547, 244] on input "f." at bounding box center [546, 242] width 1 height 4
radio input "true"
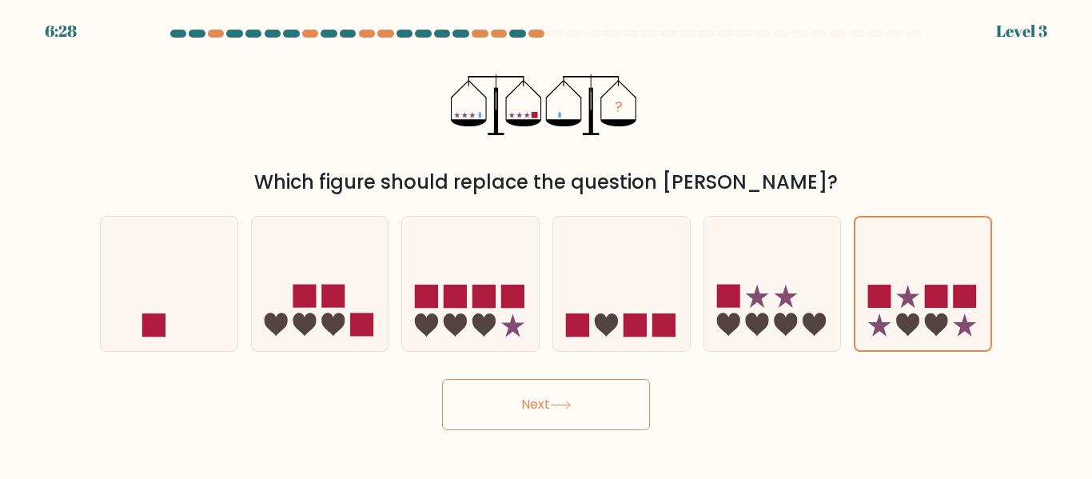
click at [569, 409] on icon at bounding box center [561, 405] width 22 height 9
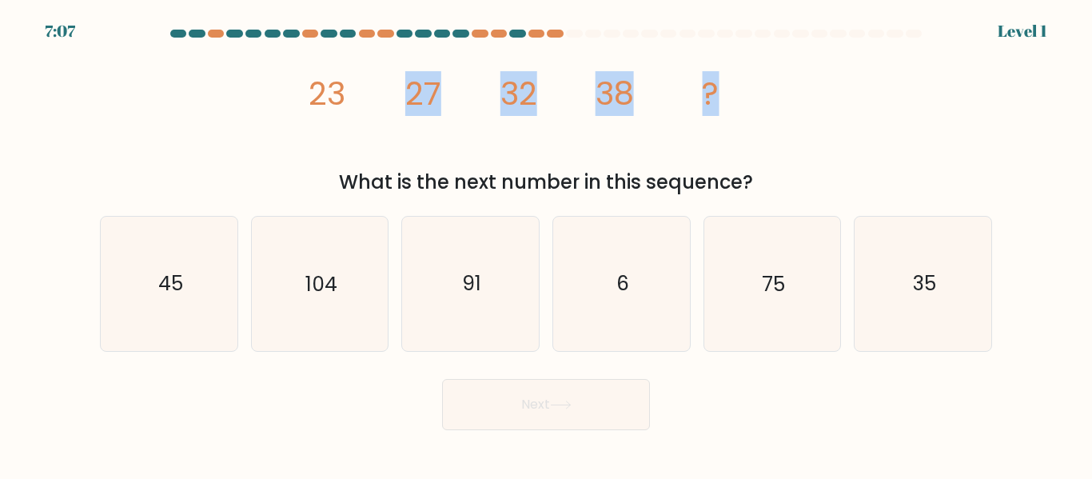
drag, startPoint x: 206, startPoint y: 52, endPoint x: 857, endPoint y: 144, distance: 657.4
click at [864, 150] on div "image/svg+xml 23 27 32 38 ? What is the next number in this sequence?" at bounding box center [546, 120] width 912 height 153
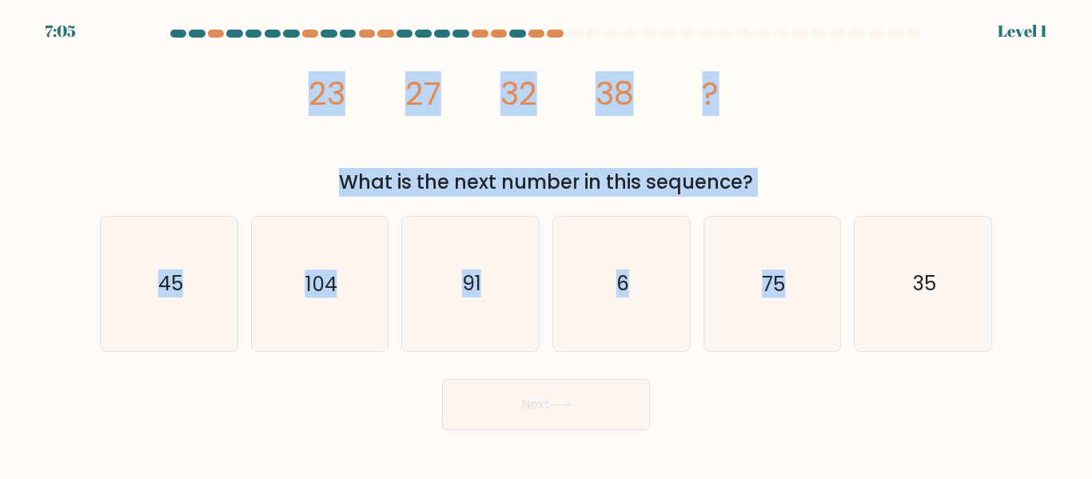
drag, startPoint x: 279, startPoint y: 72, endPoint x: 908, endPoint y: 198, distance: 640.9
click at [904, 218] on form at bounding box center [546, 230] width 1092 height 401
click at [850, 150] on div "image/svg+xml 23 27 32 38 ? What is the next number in this sequence?" at bounding box center [546, 120] width 912 height 153
click at [230, 82] on div "image/svg+xml 23 27 32 38 ? What is the next number in this sequence?" at bounding box center [546, 120] width 912 height 153
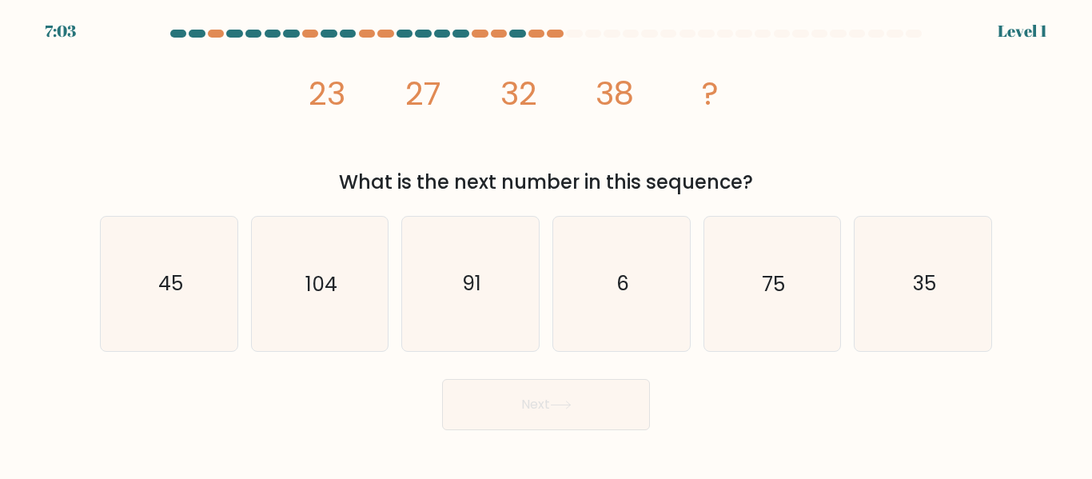
drag, startPoint x: 261, startPoint y: 75, endPoint x: 813, endPoint y: 197, distance: 565.0
click at [813, 197] on div "image/svg+xml 23 27 32 38 ? What is the next number in this sequence?" at bounding box center [546, 120] width 912 height 153
copy div "23 27 32 38 ? What is the next number in this sequence?"
click at [180, 307] on icon "45" at bounding box center [169, 284] width 134 height 134
click at [546, 244] on input "a. 45" at bounding box center [546, 242] width 1 height 4
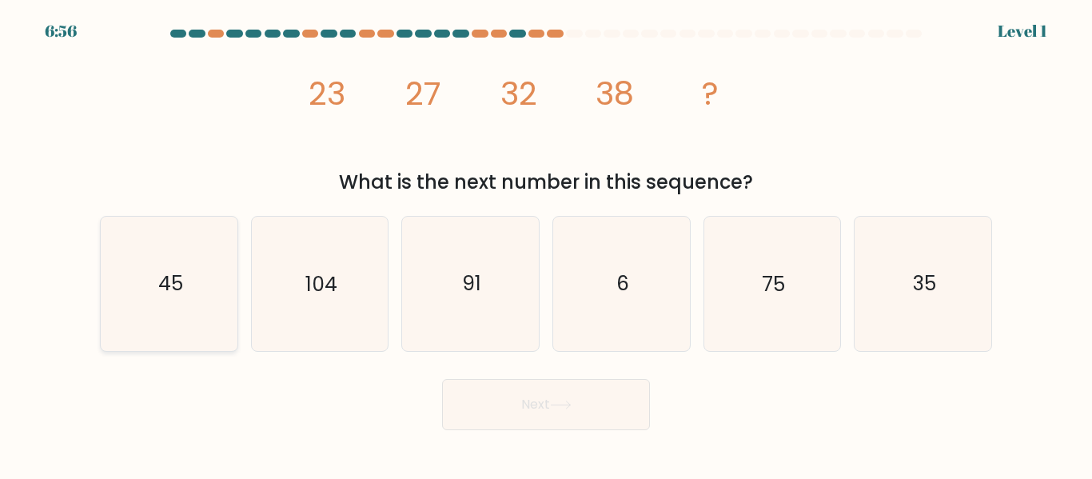
radio input "true"
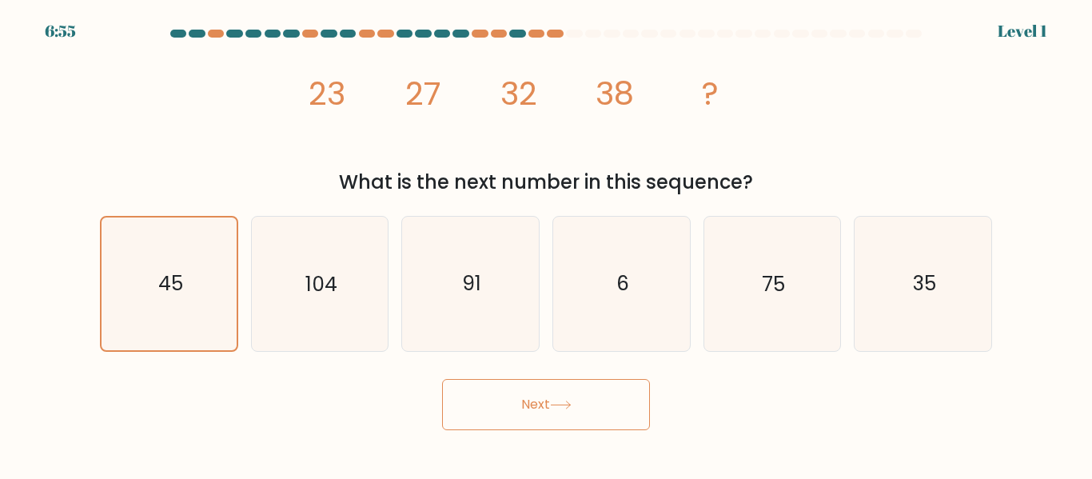
click at [544, 408] on button "Next" at bounding box center [546, 404] width 208 height 51
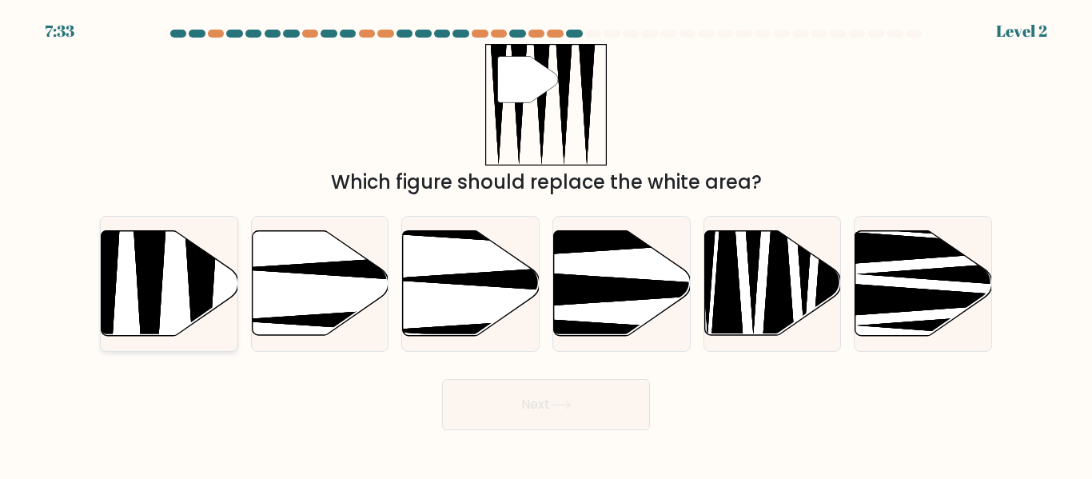
click at [118, 286] on icon at bounding box center [170, 283] width 137 height 105
click at [546, 244] on input "a." at bounding box center [546, 242] width 1 height 4
radio input "true"
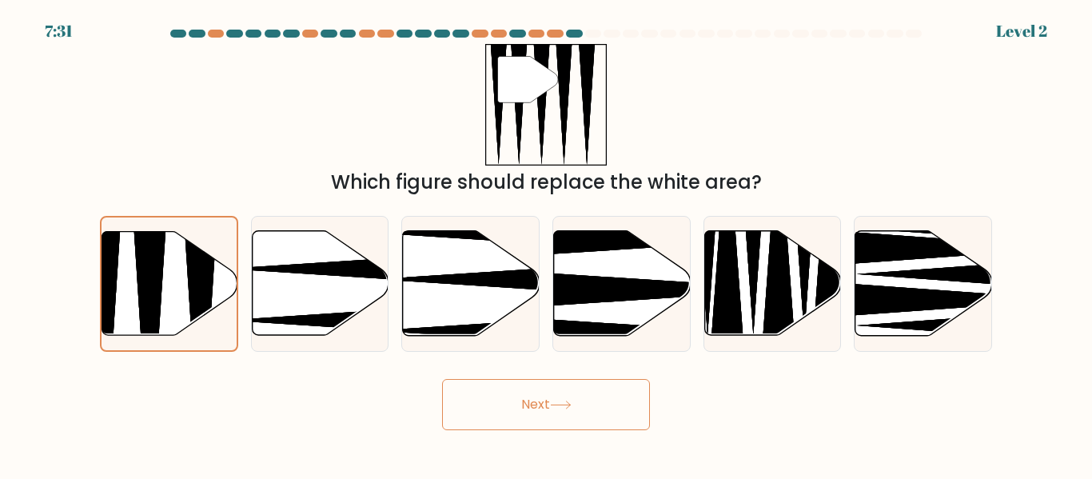
click at [567, 406] on icon at bounding box center [561, 405] width 22 height 9
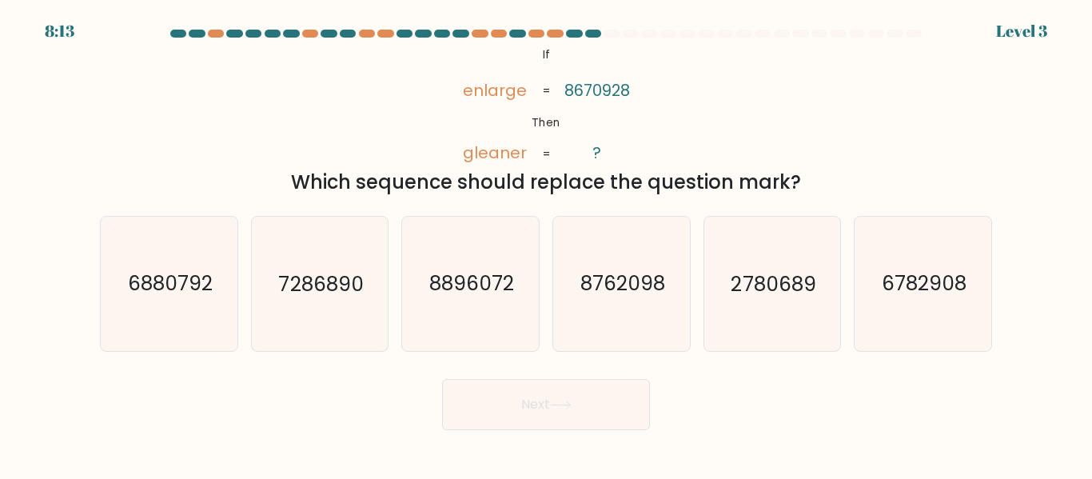
drag, startPoint x: 454, startPoint y: 36, endPoint x: 856, endPoint y: 189, distance: 430.2
click at [856, 189] on form "If ?" at bounding box center [546, 230] width 1092 height 401
copy form "@import url('https://fonts.googleapis.com/css?family=Abril+Fatface:400,100,100i…"
click at [361, 50] on div "@import url('https://fonts.googleapis.com/css?family=Abril+Fatface:400,100,100i…" at bounding box center [546, 120] width 912 height 153
click at [424, 63] on div "@import url('https://fonts.googleapis.com/css?family=Abril+Fatface:400,100,100i…" at bounding box center [546, 120] width 912 height 153
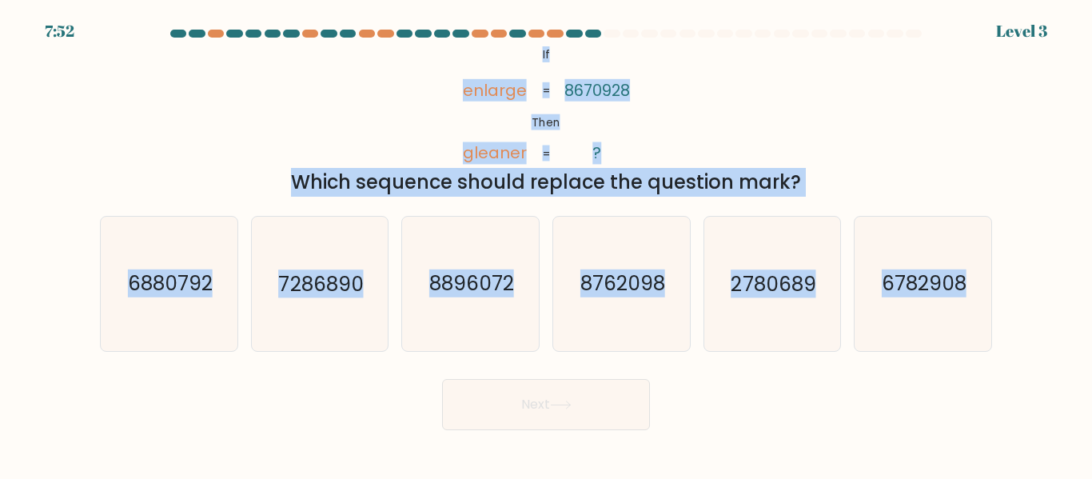
drag, startPoint x: 439, startPoint y: 61, endPoint x: 1028, endPoint y: 348, distance: 654.8
click at [1026, 366] on form "If ?" at bounding box center [546, 230] width 1092 height 401
copy form "@import url('https://fonts.googleapis.com/css?family=Abril+Fatface:400,100,100i…"
click at [742, 281] on text "2780689" at bounding box center [774, 284] width 85 height 28
click at [547, 244] on input "e. 2780689" at bounding box center [546, 242] width 1 height 4
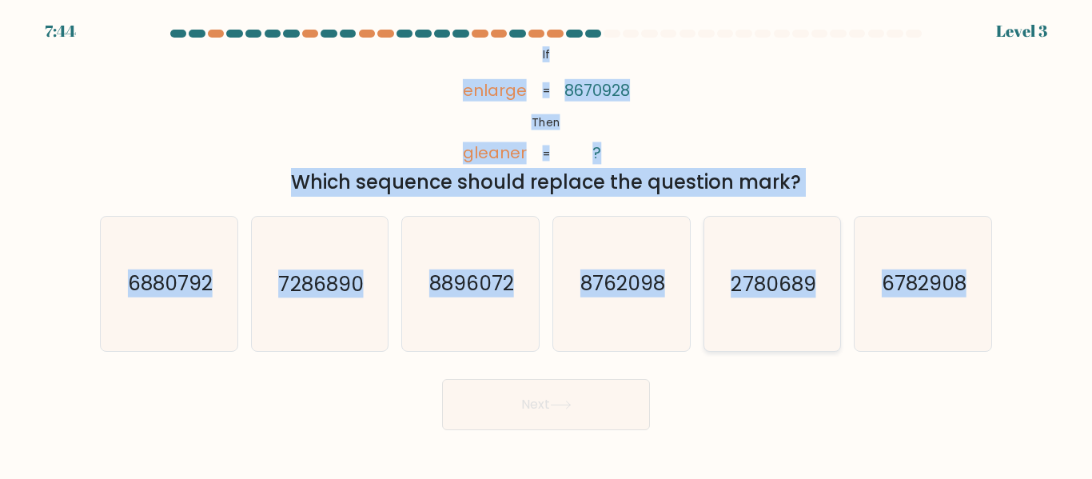
radio input "true"
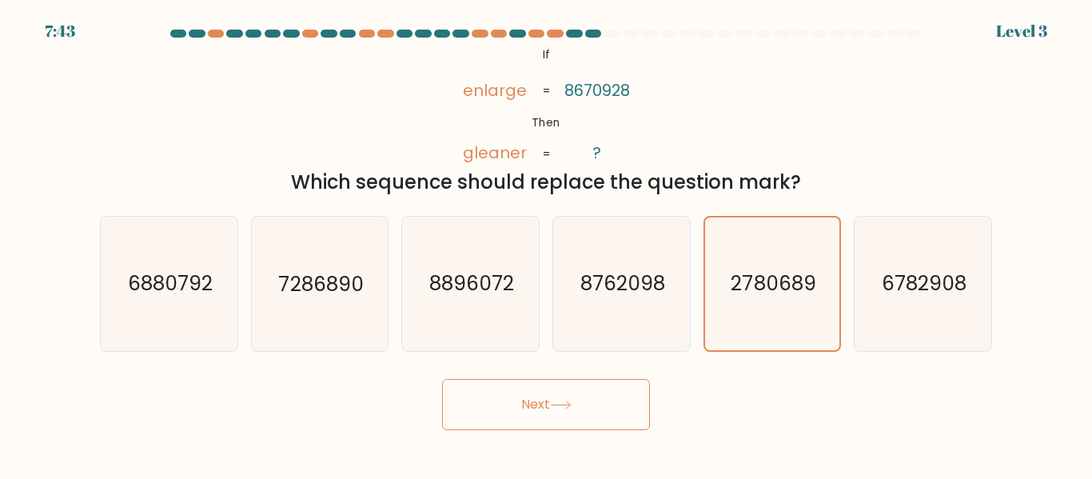
click at [569, 402] on icon at bounding box center [561, 405] width 22 height 9
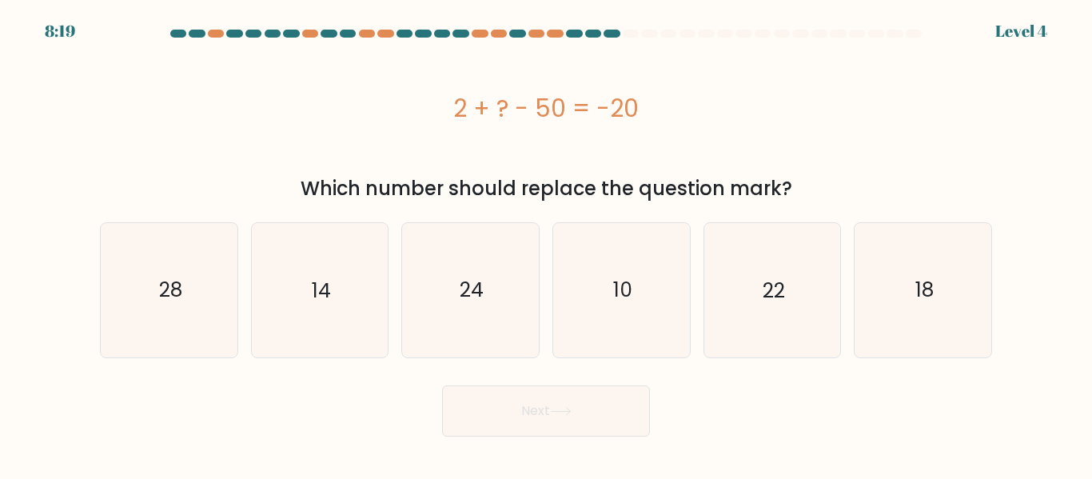
drag, startPoint x: 404, startPoint y: 80, endPoint x: 836, endPoint y: 52, distance: 432.7
click at [853, 194] on div "2 + ? - 50 = -20 Which number should replace the question mark?" at bounding box center [546, 123] width 912 height 159
click at [136, 256] on icon "28" at bounding box center [169, 290] width 134 height 134
click at [546, 244] on input "a. 28" at bounding box center [546, 242] width 1 height 4
radio input "true"
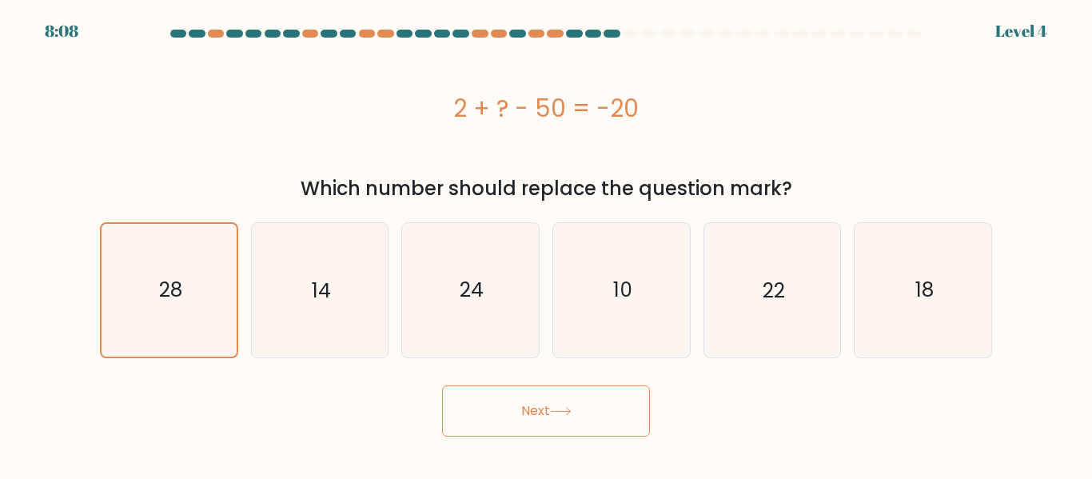
click at [577, 419] on button "Next" at bounding box center [546, 410] width 208 height 51
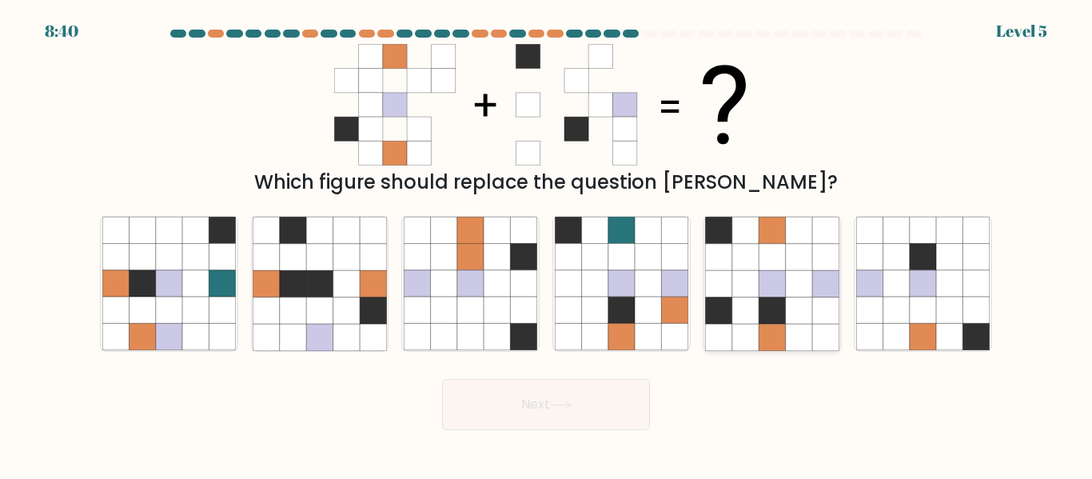
click at [737, 251] on icon at bounding box center [745, 257] width 26 height 26
click at [547, 244] on input "e." at bounding box center [546, 242] width 1 height 4
radio input "true"
click at [575, 380] on button "Next" at bounding box center [546, 404] width 208 height 51
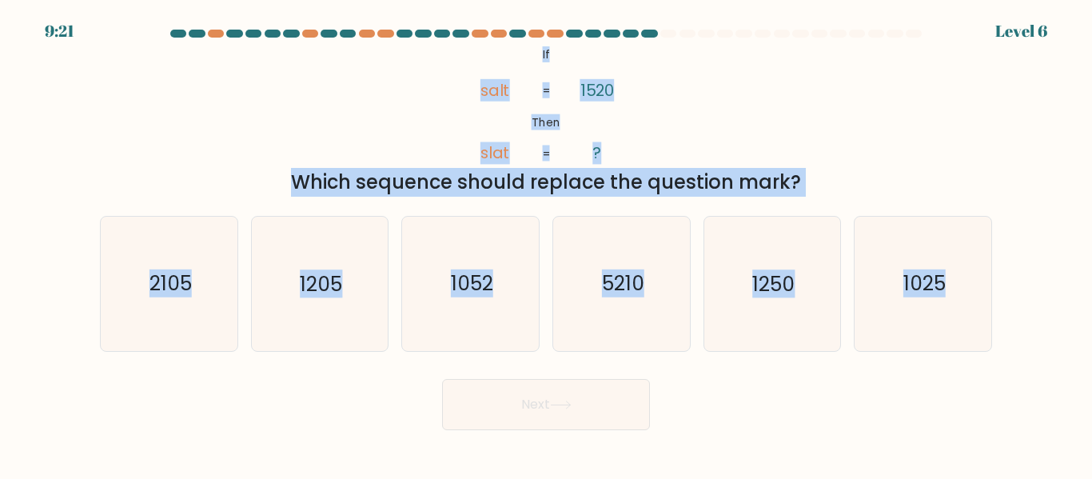
drag, startPoint x: 389, startPoint y: 42, endPoint x: 1088, endPoint y: 328, distance: 754.9
click at [1090, 328] on form "If ?" at bounding box center [546, 230] width 1092 height 401
click at [748, 301] on icon "1250" at bounding box center [772, 284] width 134 height 134
click at [547, 244] on input "e. 1250" at bounding box center [546, 242] width 1 height 4
radio input "true"
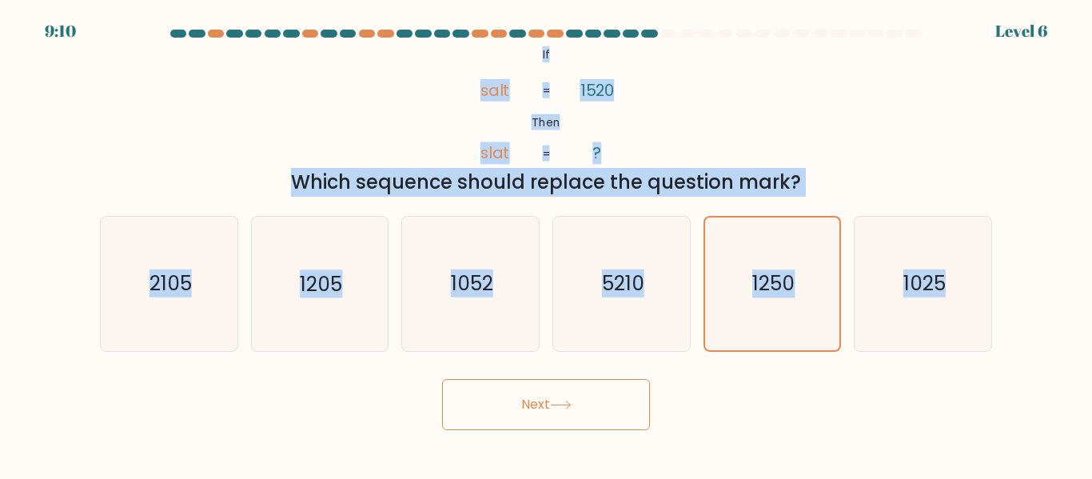
click at [549, 417] on button "Next" at bounding box center [546, 404] width 208 height 51
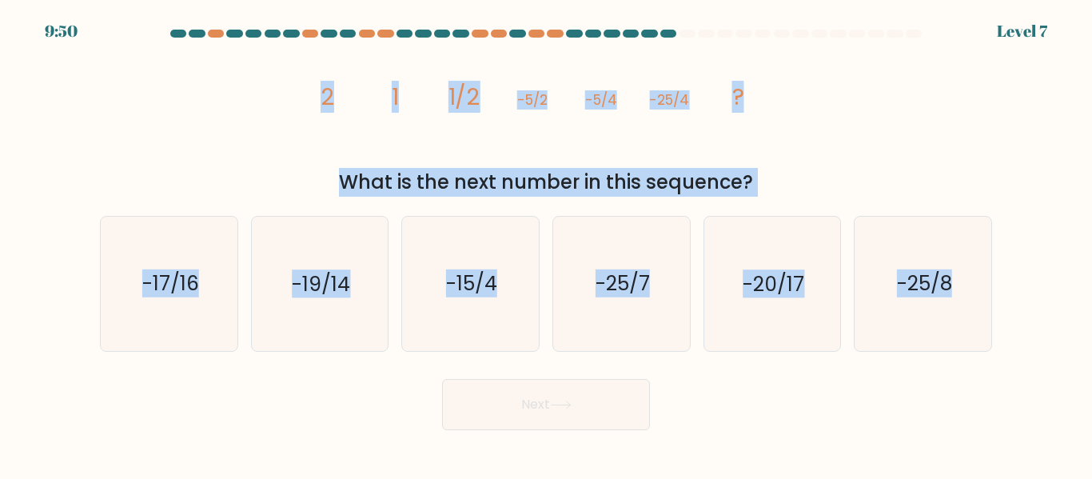
drag, startPoint x: 293, startPoint y: 82, endPoint x: 996, endPoint y: 298, distance: 735.5
click at [1006, 362] on form at bounding box center [546, 230] width 1092 height 401
click at [915, 291] on text "-25/8" at bounding box center [924, 284] width 55 height 28
click at [547, 244] on input "f. -25/8" at bounding box center [546, 242] width 1 height 4
radio input "true"
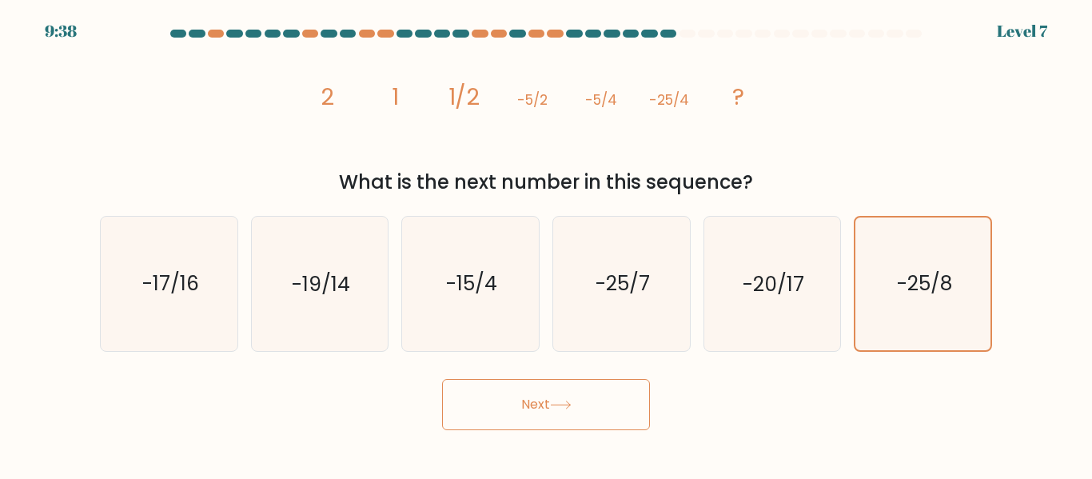
click at [601, 382] on button "Next" at bounding box center [546, 404] width 208 height 51
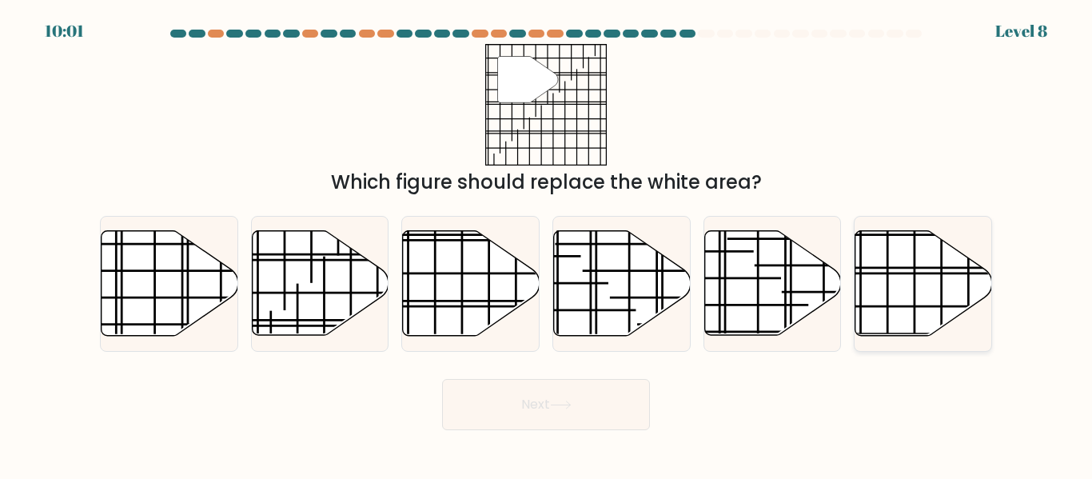
click at [877, 257] on icon at bounding box center [924, 283] width 137 height 105
click at [547, 244] on input "f." at bounding box center [546, 242] width 1 height 4
radio input "true"
click at [591, 398] on button "Next" at bounding box center [546, 404] width 208 height 51
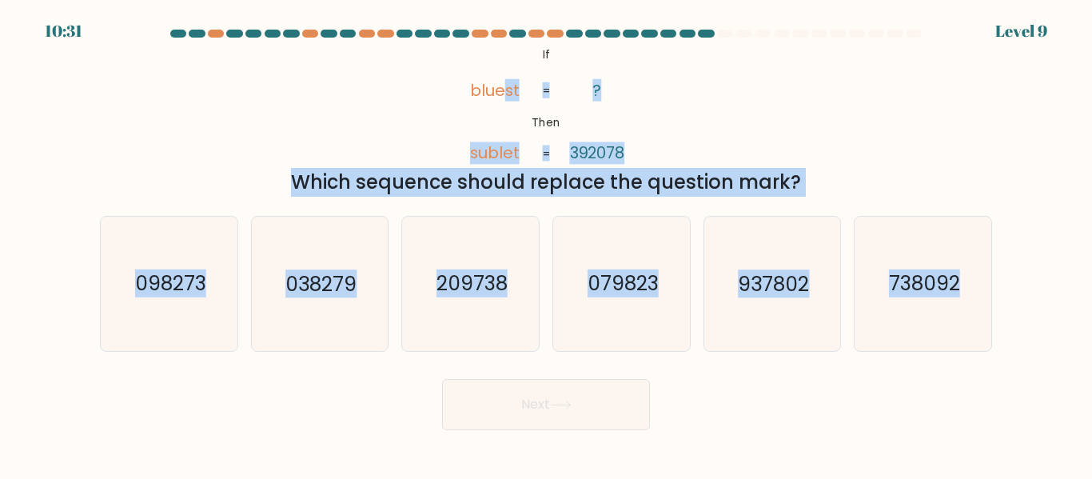
drag, startPoint x: 509, startPoint y: 48, endPoint x: 1008, endPoint y: 349, distance: 582.6
click at [1008, 349] on form "If ?" at bounding box center [546, 230] width 1092 height 401
click at [345, 289] on text "038279" at bounding box center [320, 284] width 71 height 28
click at [546, 244] on input "b. 038279" at bounding box center [546, 242] width 1 height 4
radio input "true"
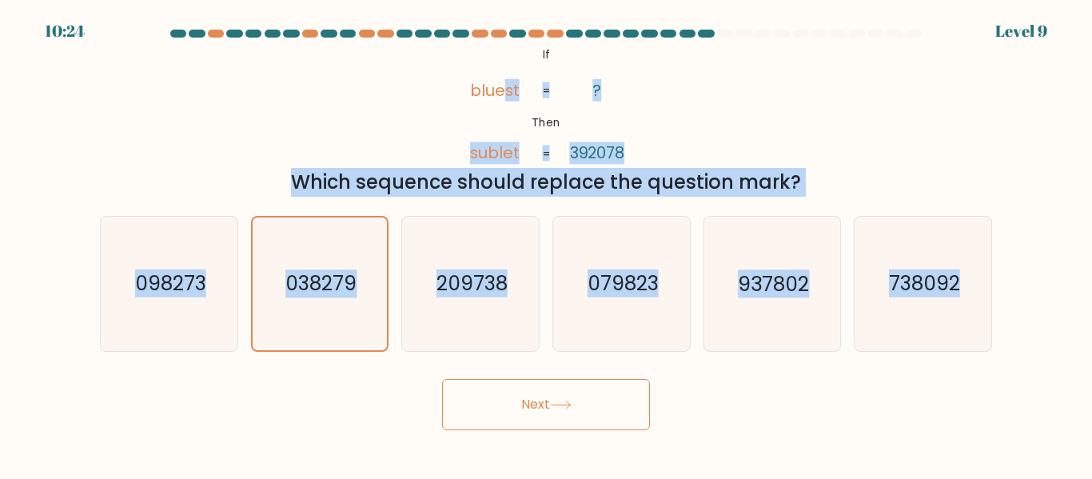
click at [601, 390] on button "Next" at bounding box center [546, 404] width 208 height 51
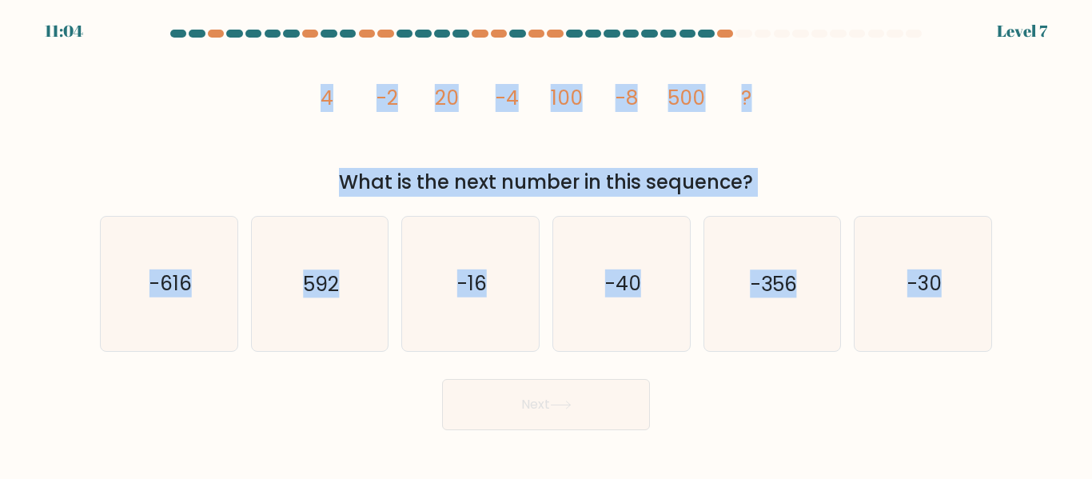
drag, startPoint x: 311, startPoint y: 70, endPoint x: 1092, endPoint y: 347, distance: 828.0
click at [1092, 347] on form at bounding box center [546, 230] width 1092 height 401
click at [510, 281] on icon "-16" at bounding box center [471, 284] width 134 height 134
click at [546, 244] on input "c. -16" at bounding box center [546, 242] width 1 height 4
radio input "true"
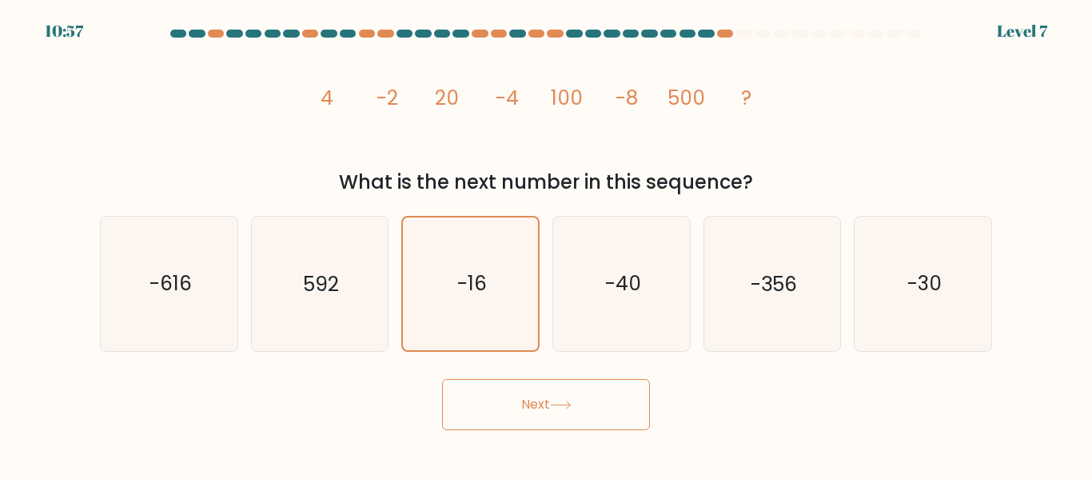
click at [546, 408] on button "Next" at bounding box center [546, 404] width 208 height 51
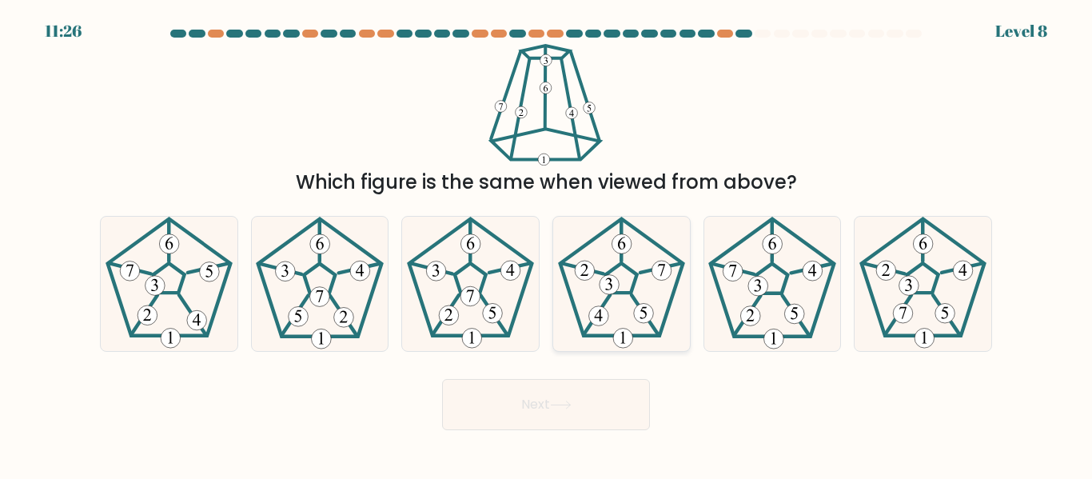
click at [636, 281] on icon at bounding box center [622, 284] width 134 height 134
click at [547, 244] on input "d." at bounding box center [546, 242] width 1 height 4
radio input "true"
click at [194, 296] on icon at bounding box center [169, 284] width 134 height 134
click at [546, 244] on input "a." at bounding box center [546, 242] width 1 height 4
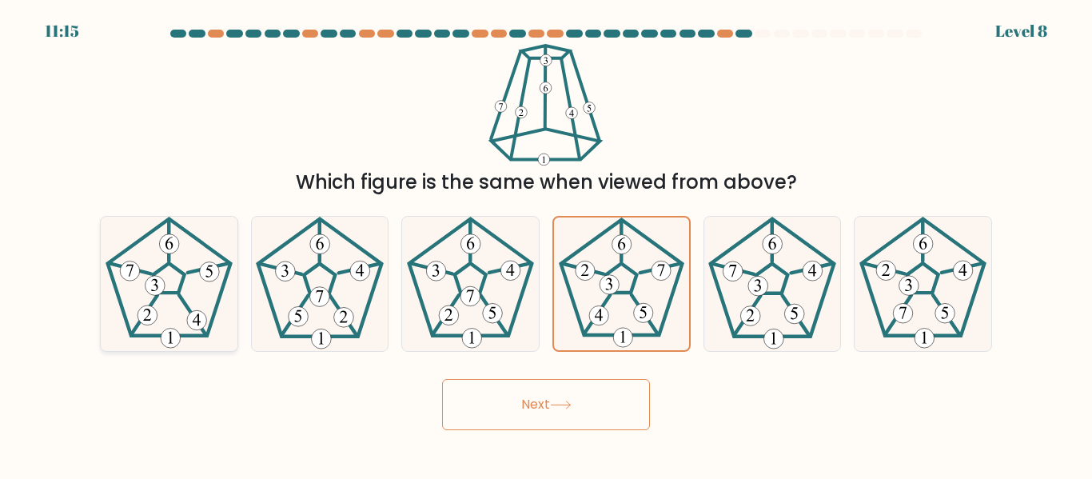
radio input "true"
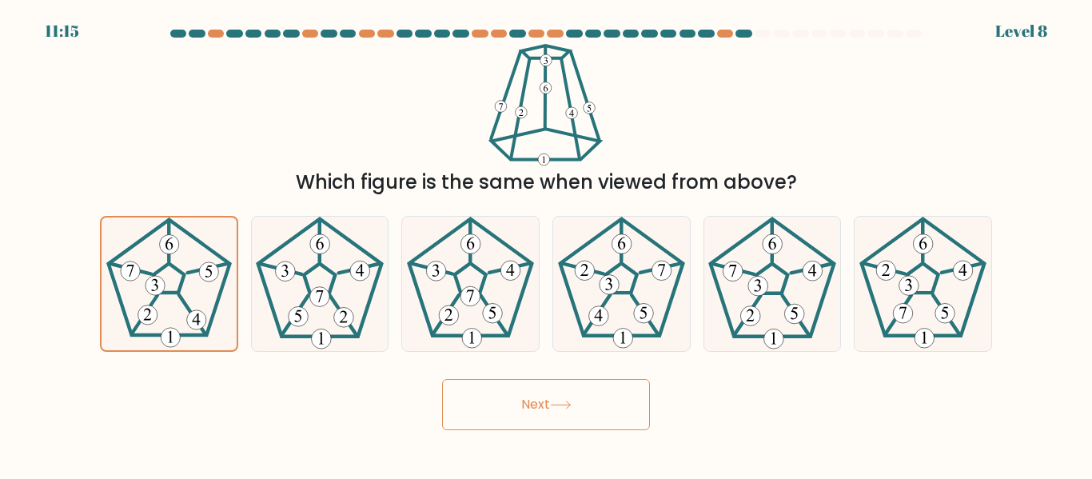
click at [488, 406] on button "Next" at bounding box center [546, 404] width 208 height 51
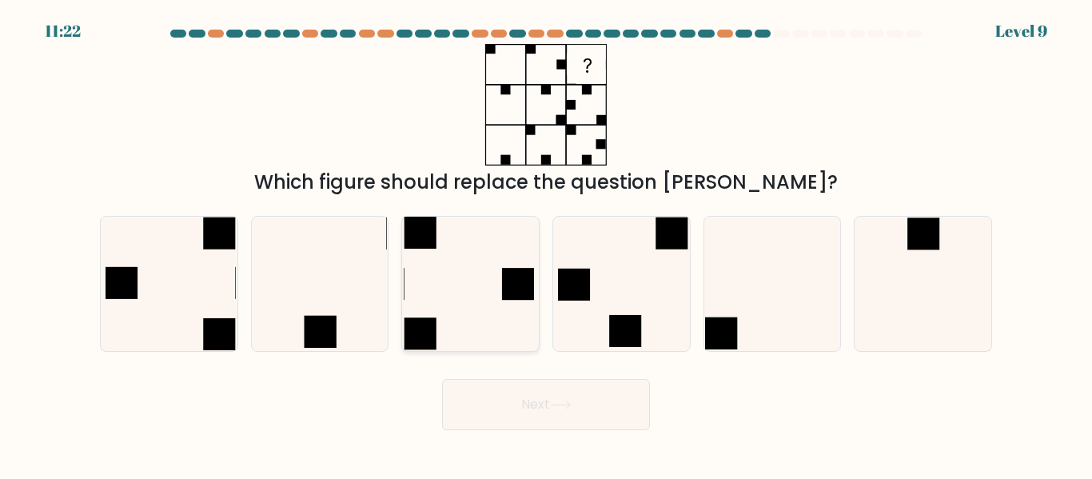
click at [472, 291] on icon at bounding box center [471, 284] width 134 height 134
click at [546, 244] on input "c." at bounding box center [546, 242] width 1 height 4
radio input "true"
click at [561, 386] on button "Next" at bounding box center [546, 404] width 208 height 51
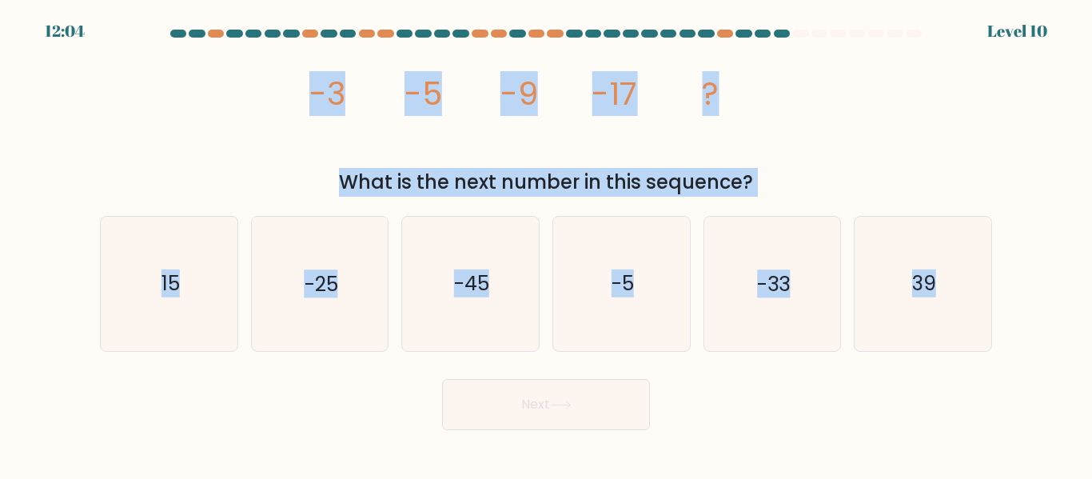
drag, startPoint x: 287, startPoint y: 66, endPoint x: 1092, endPoint y: 378, distance: 863.1
click at [1092, 378] on form at bounding box center [546, 230] width 1092 height 401
drag, startPoint x: 810, startPoint y: 220, endPoint x: 786, endPoint y: 269, distance: 54.4
click at [809, 220] on icon "-33" at bounding box center [772, 284] width 134 height 134
click at [547, 240] on input "e. -33" at bounding box center [546, 242] width 1 height 4
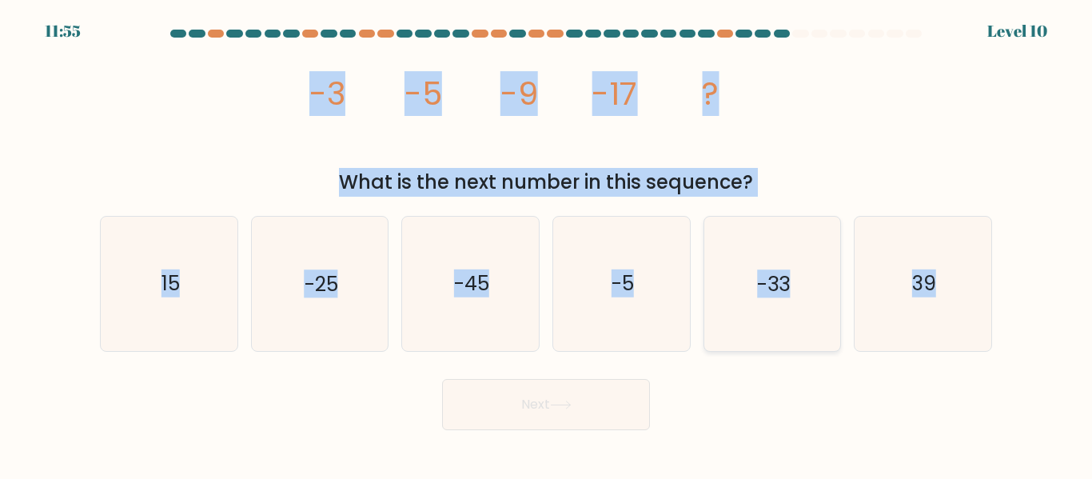
radio input "true"
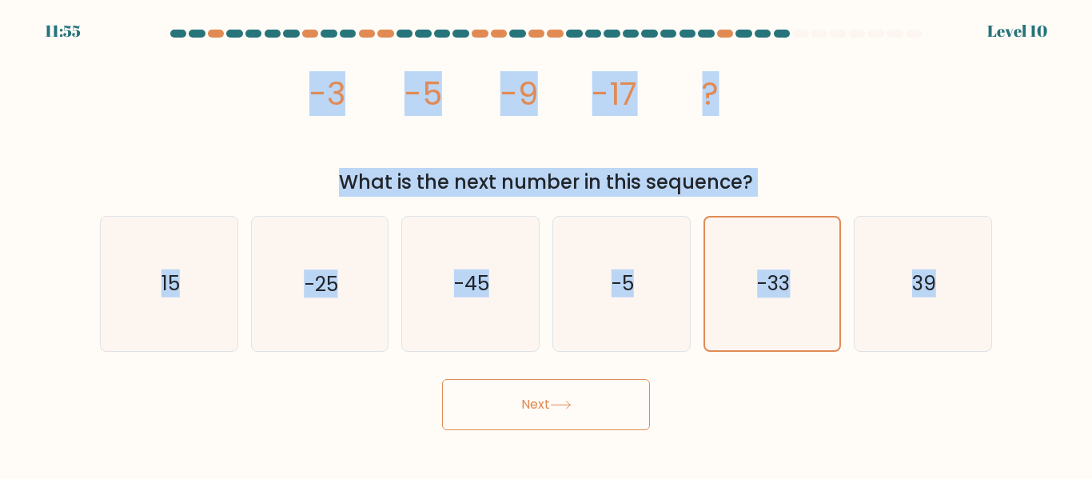
click at [606, 392] on button "Next" at bounding box center [546, 404] width 208 height 51
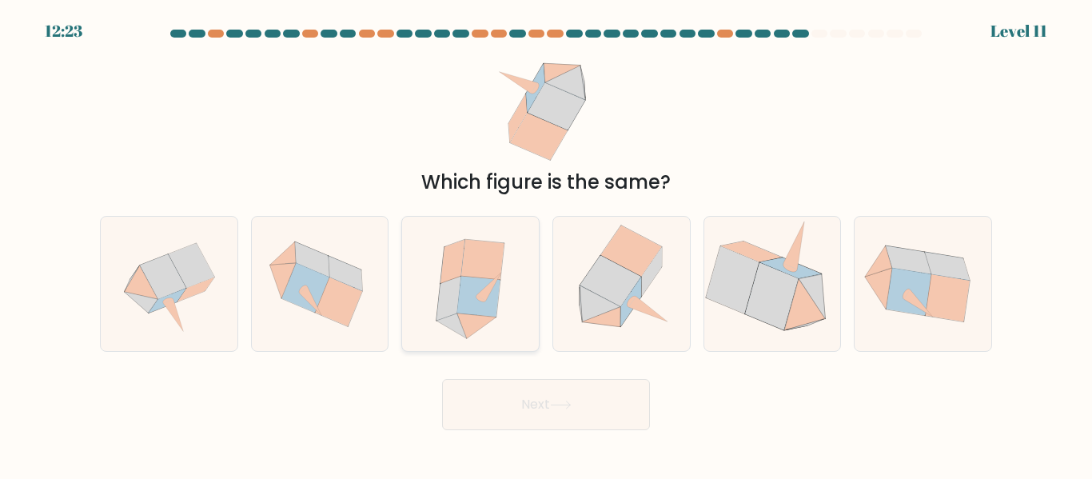
click at [495, 290] on icon at bounding box center [478, 297] width 43 height 41
click at [546, 244] on input "c." at bounding box center [546, 242] width 1 height 4
radio input "true"
click at [573, 392] on button "Next" at bounding box center [546, 404] width 208 height 51
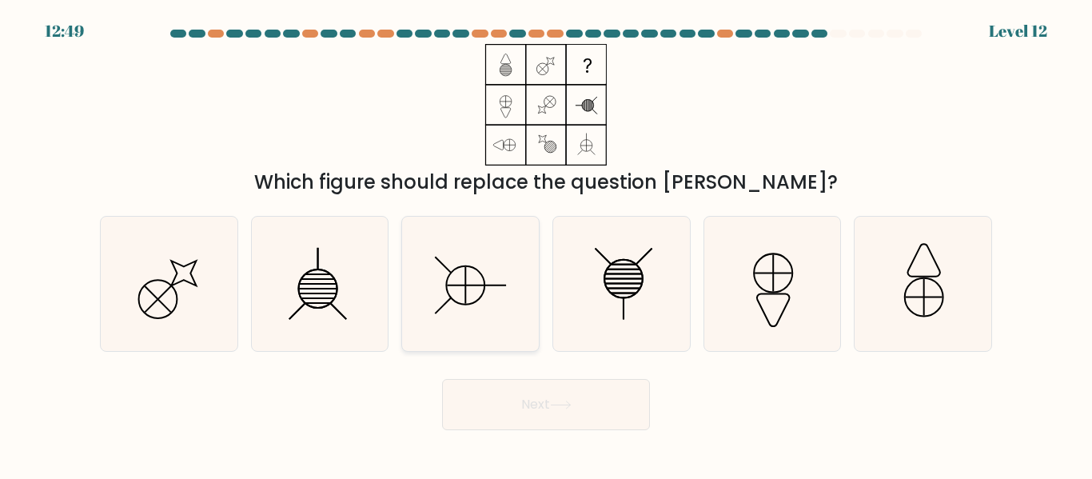
click at [520, 287] on icon at bounding box center [471, 284] width 134 height 134
click at [546, 244] on input "c." at bounding box center [546, 242] width 1 height 4
radio input "true"
click at [548, 386] on button "Next" at bounding box center [546, 404] width 208 height 51
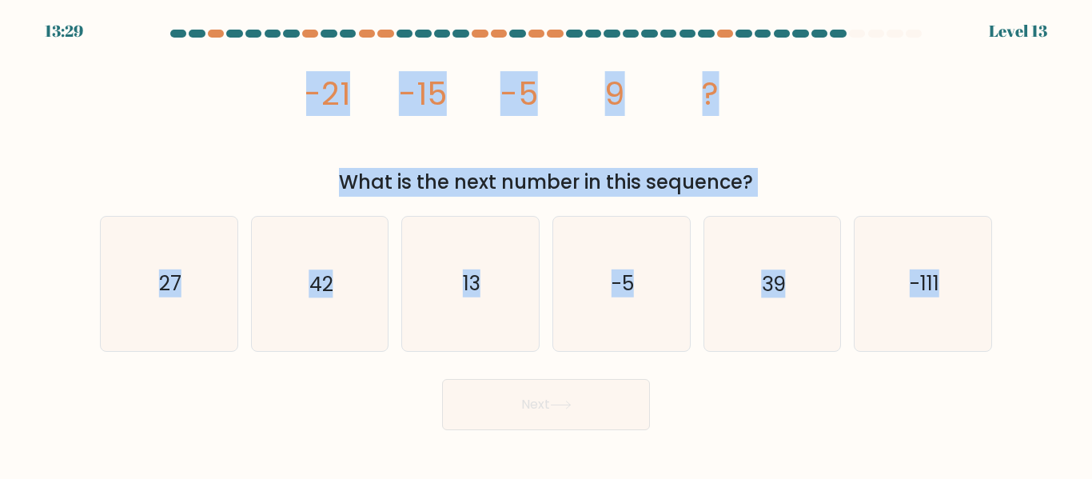
drag, startPoint x: 261, startPoint y: 75, endPoint x: 1050, endPoint y: 346, distance: 834.5
click at [1050, 349] on form at bounding box center [546, 230] width 1092 height 401
click at [178, 290] on text "27" at bounding box center [170, 284] width 22 height 28
click at [546, 244] on input "a. 27" at bounding box center [546, 242] width 1 height 4
radio input "true"
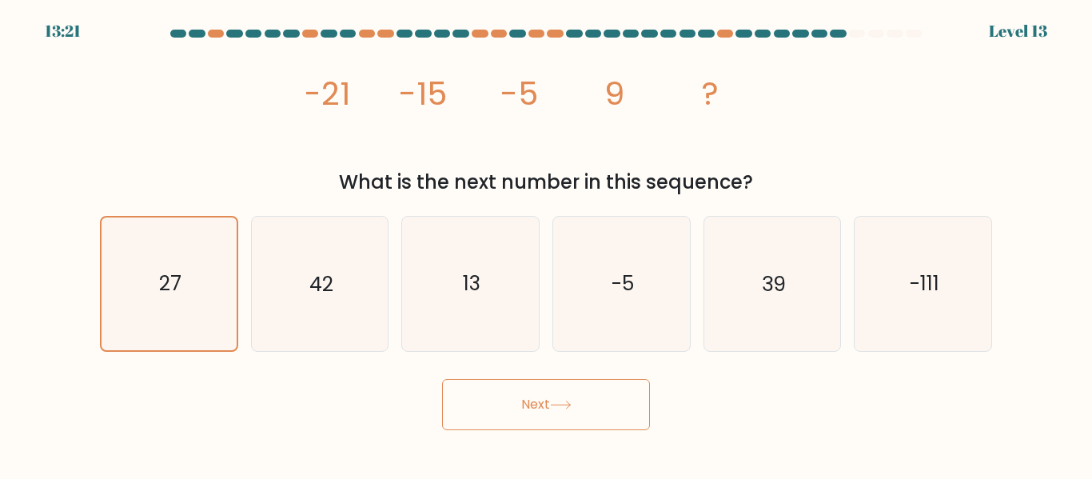
click at [613, 429] on button "Next" at bounding box center [546, 404] width 208 height 51
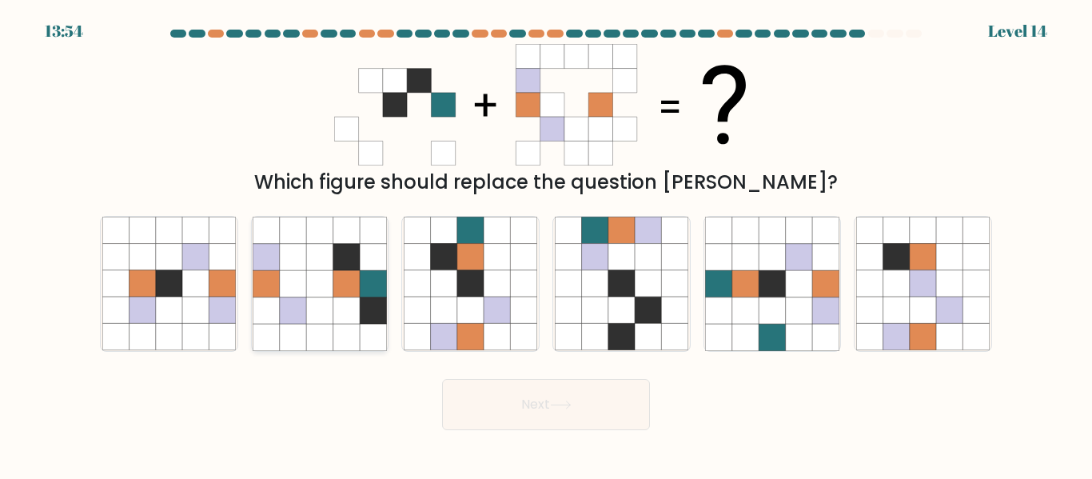
click at [350, 248] on icon at bounding box center [346, 257] width 26 height 26
click at [546, 244] on input "b." at bounding box center [546, 242] width 1 height 4
radio input "true"
click at [553, 405] on button "Next" at bounding box center [546, 404] width 208 height 51
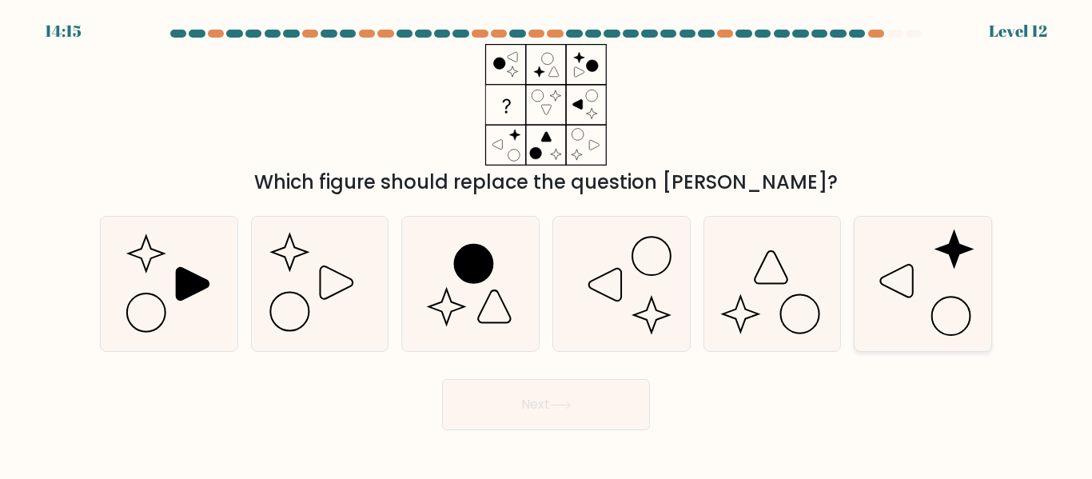
click at [951, 260] on icon at bounding box center [923, 284] width 134 height 134
click at [547, 244] on input "f." at bounding box center [546, 242] width 1 height 4
radio input "true"
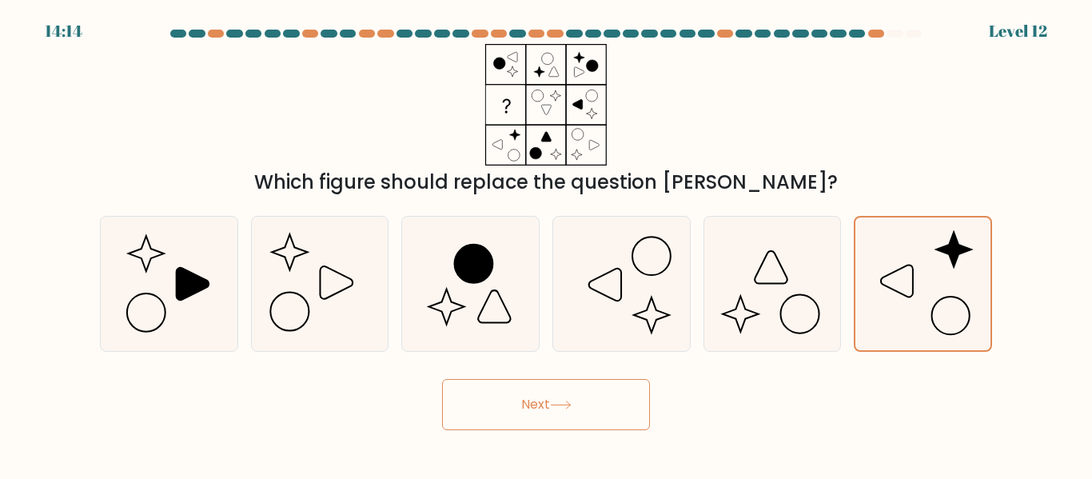
click at [545, 407] on button "Next" at bounding box center [546, 404] width 208 height 51
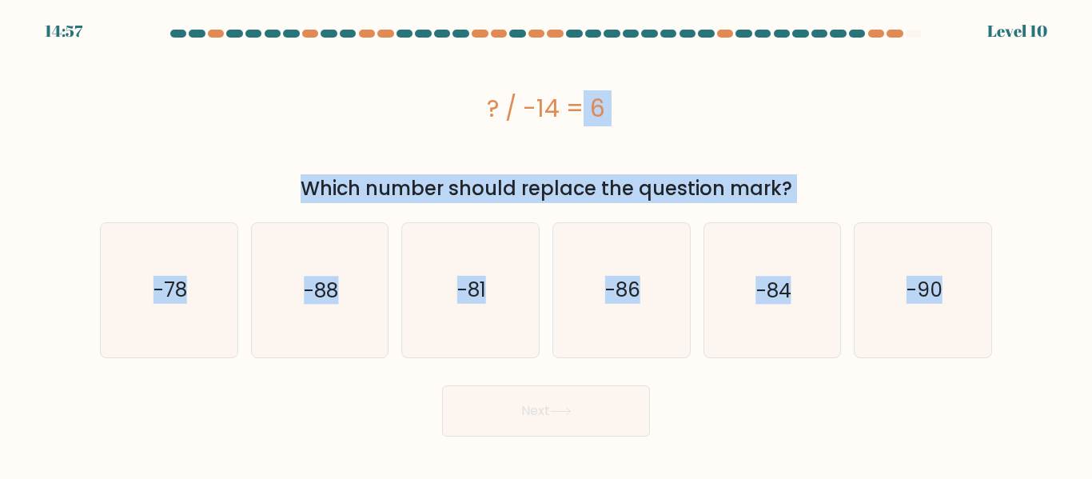
drag, startPoint x: 622, startPoint y: 177, endPoint x: 998, endPoint y: 269, distance: 387.1
click at [1046, 362] on form "a." at bounding box center [546, 233] width 1092 height 407
click at [779, 297] on text "-84" at bounding box center [773, 290] width 35 height 28
click at [547, 244] on input "e. -84" at bounding box center [546, 242] width 1 height 4
radio input "true"
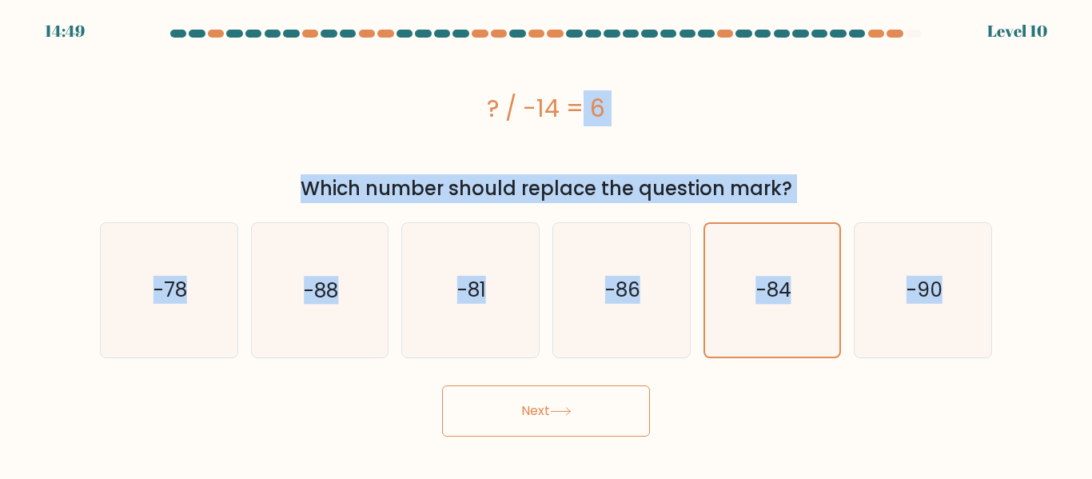
click at [534, 403] on button "Next" at bounding box center [546, 410] width 208 height 51
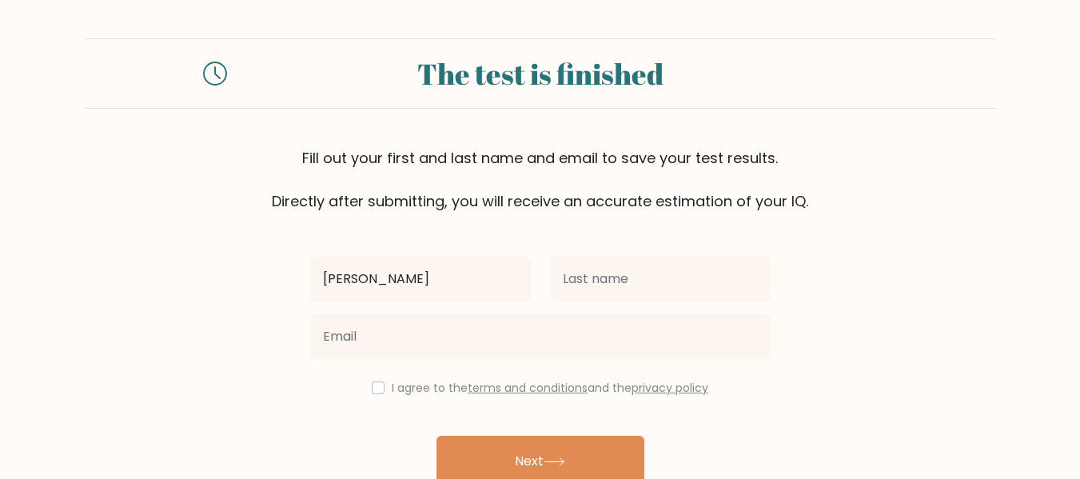
type input "Donalyn"
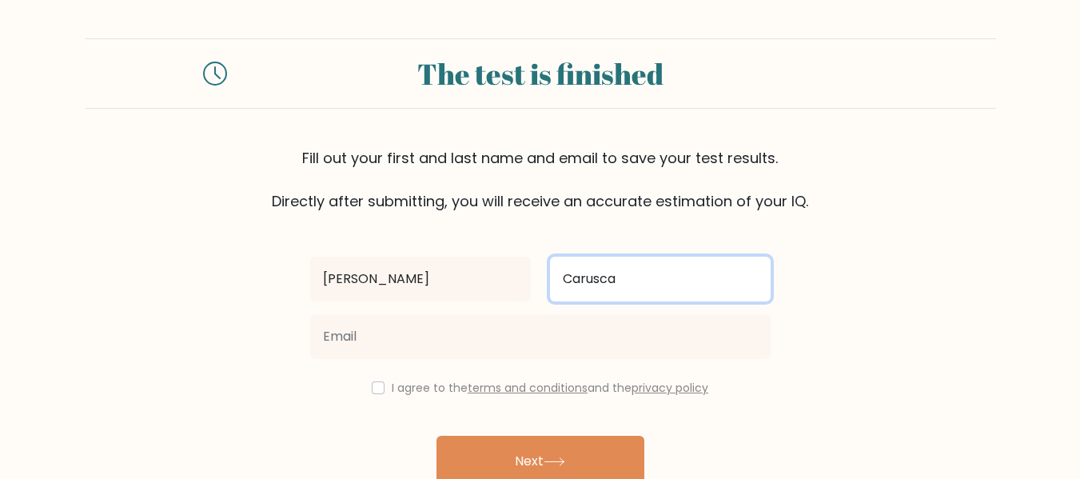
type input "Carusca"
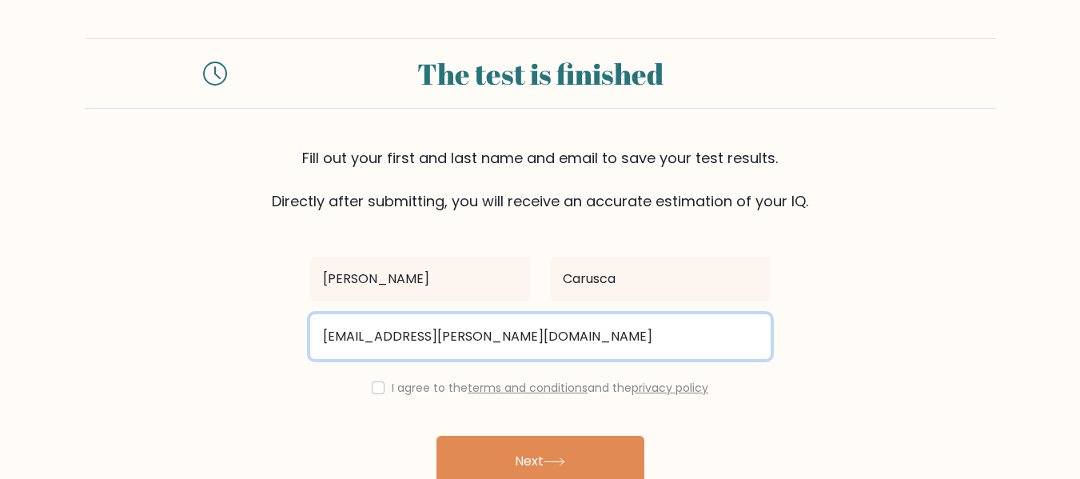
type input "carusca.donalyn@gmail.com"
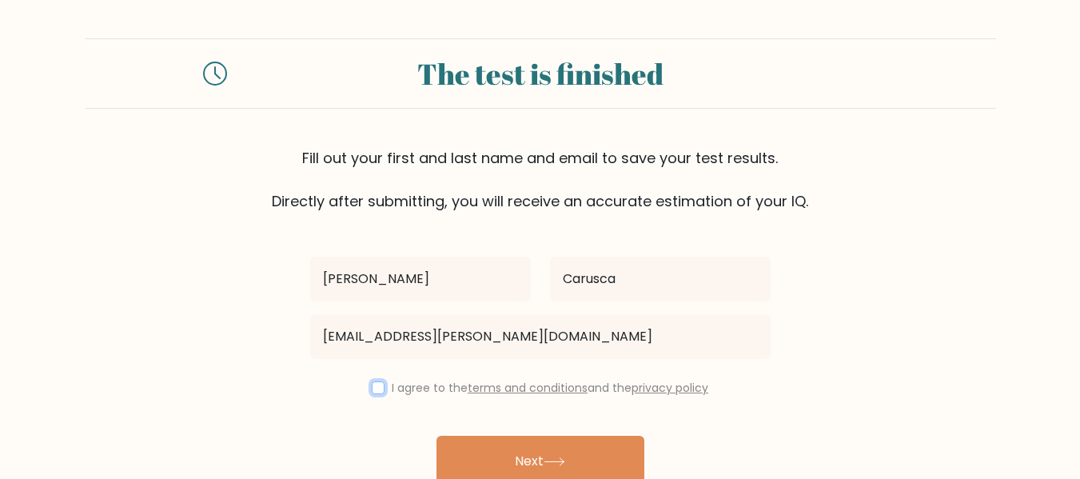
click at [380, 382] on input "checkbox" at bounding box center [378, 387] width 13 height 13
checkbox input "true"
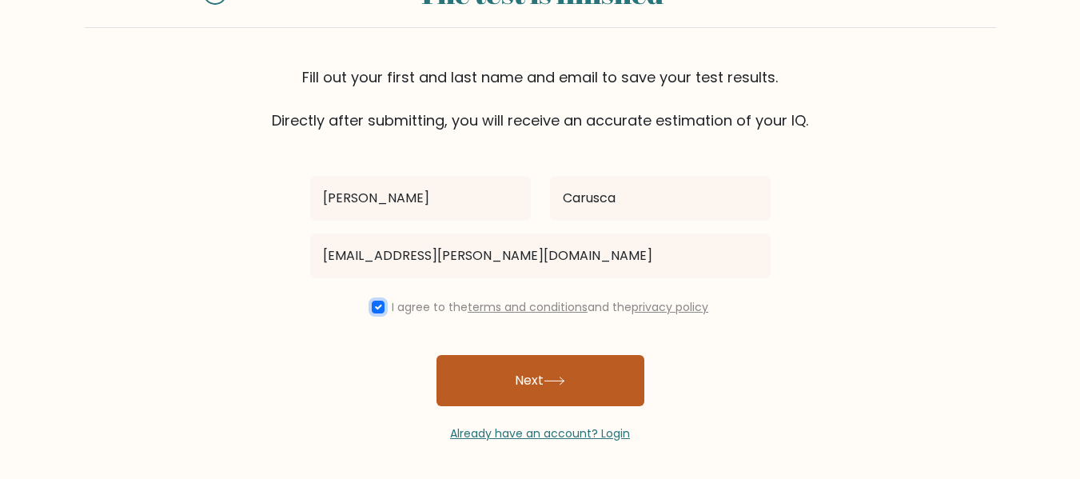
scroll to position [82, 0]
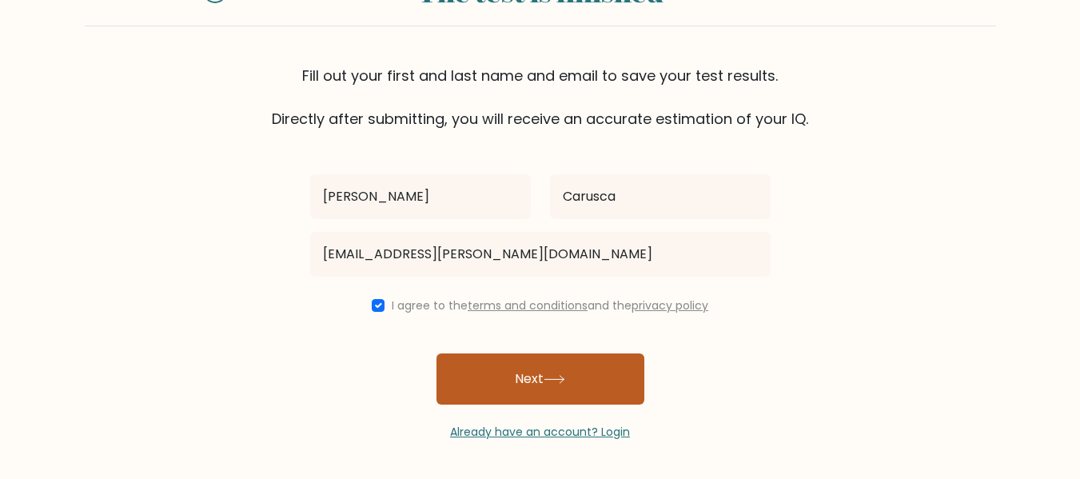
click at [569, 367] on button "Next" at bounding box center [541, 378] width 208 height 51
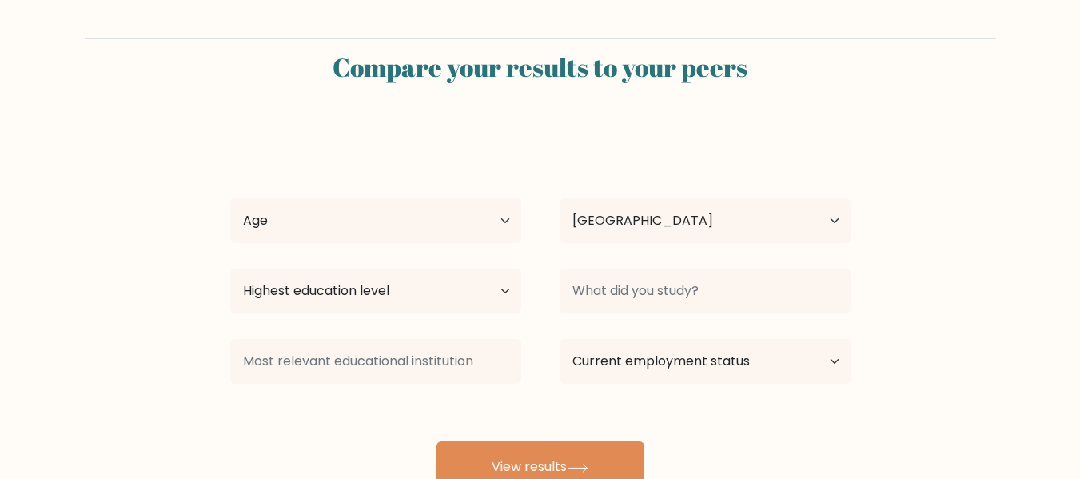
select select "PH"
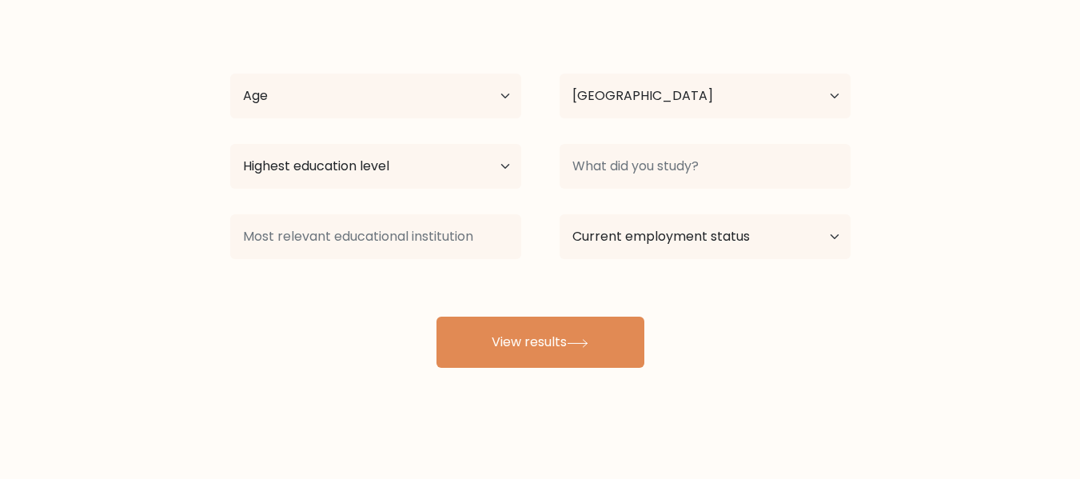
scroll to position [127, 0]
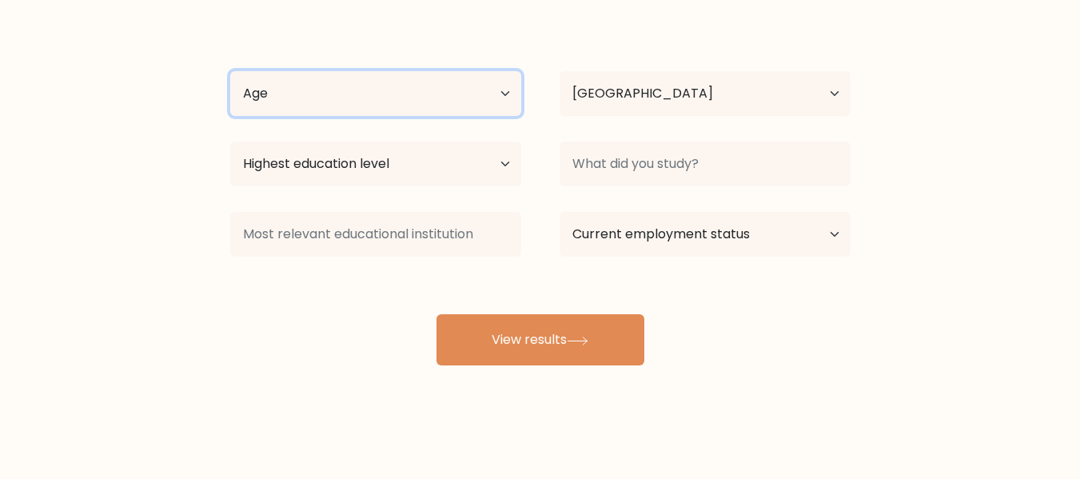
click at [480, 107] on select "Age Under 18 years old 18-24 years old 25-34 years old 35-44 years old 45-54 ye…" at bounding box center [375, 93] width 291 height 45
select select "25_34"
click at [230, 71] on select "Age Under 18 years old 18-24 years old 25-34 years old 35-44 years old 45-54 ye…" at bounding box center [375, 93] width 291 height 45
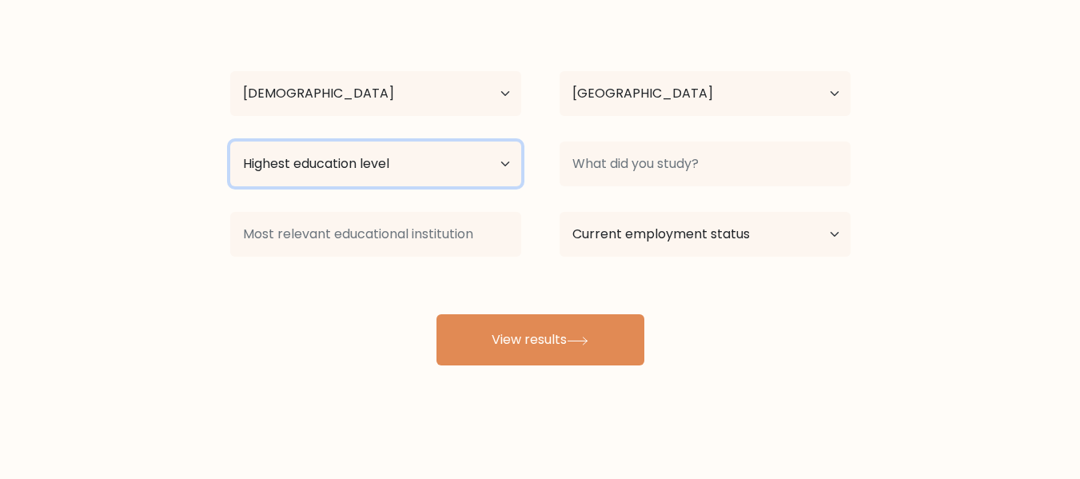
click at [402, 167] on select "Highest education level No schooling Primary Lower Secondary Upper Secondary Oc…" at bounding box center [375, 164] width 291 height 45
select select "upper_secondary"
click at [230, 142] on select "Highest education level No schooling Primary Lower Secondary Upper Secondary Oc…" at bounding box center [375, 164] width 291 height 45
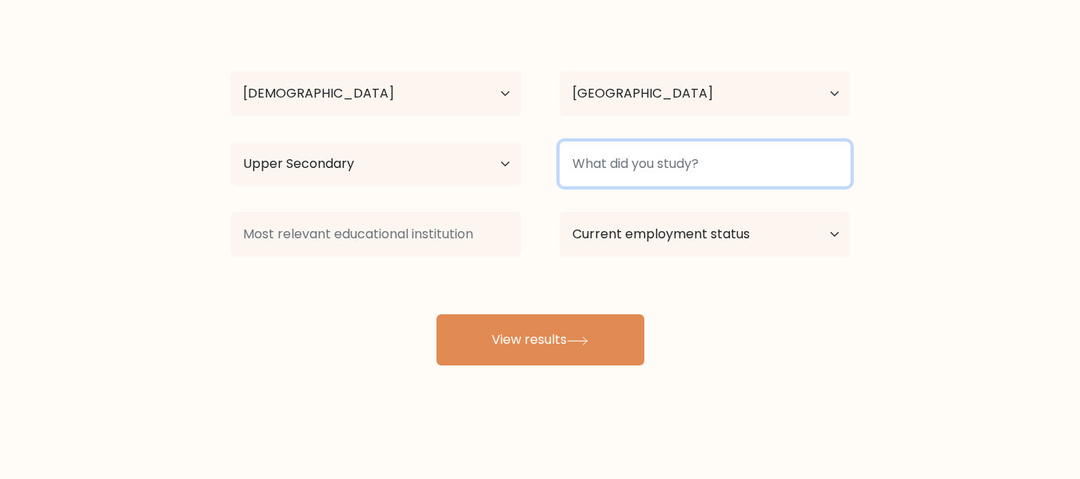
click at [666, 152] on input at bounding box center [705, 164] width 291 height 45
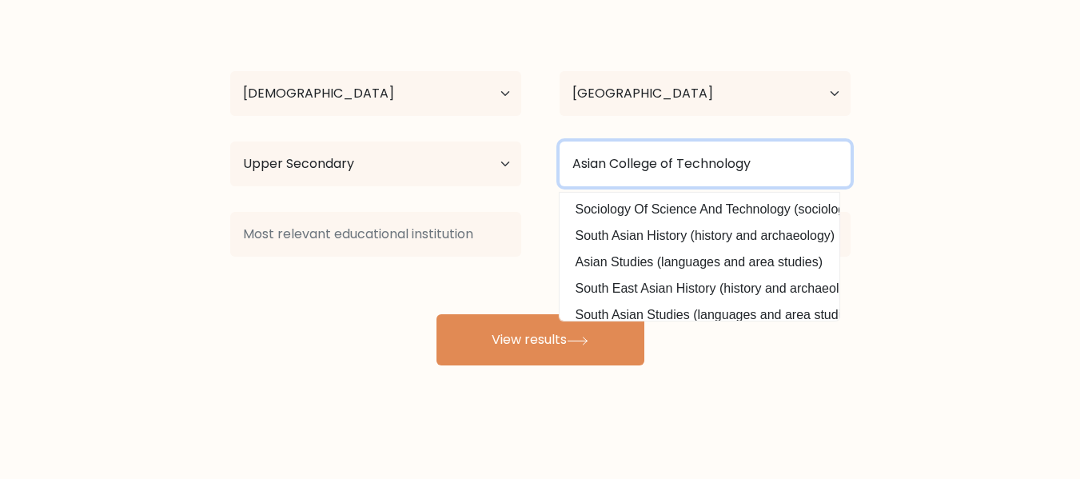
type input "Asian College of Technology"
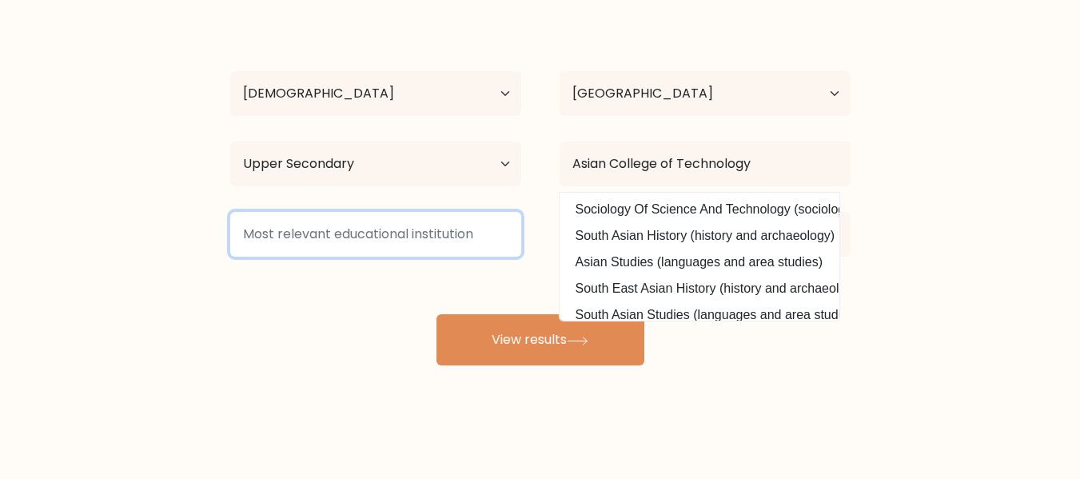
click at [410, 236] on input at bounding box center [375, 234] width 291 height 45
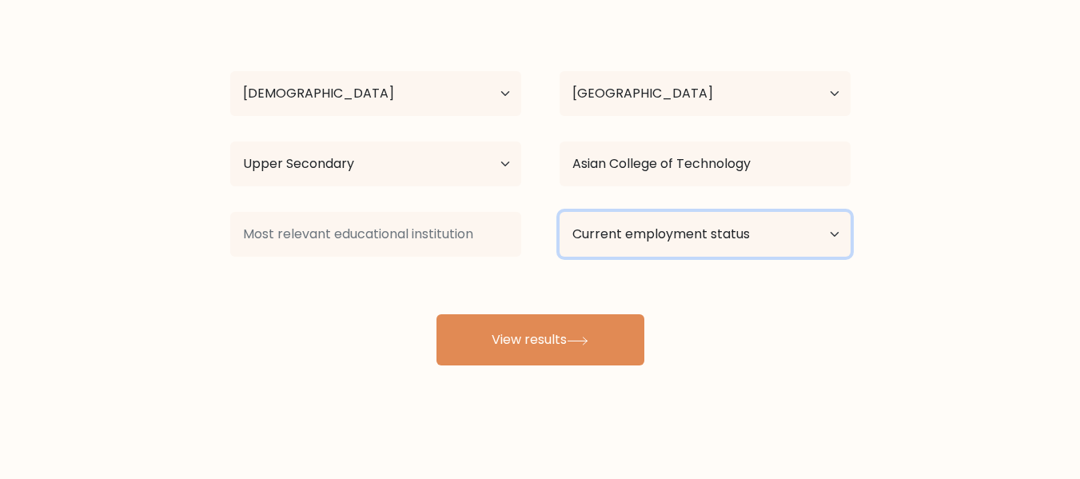
click at [692, 233] on select "Current employment status Employed Student Retired Other / prefer not to answer" at bounding box center [705, 234] width 291 height 45
select select "other"
click at [560, 212] on select "Current employment status Employed Student Retired Other / prefer not to answer" at bounding box center [705, 234] width 291 height 45
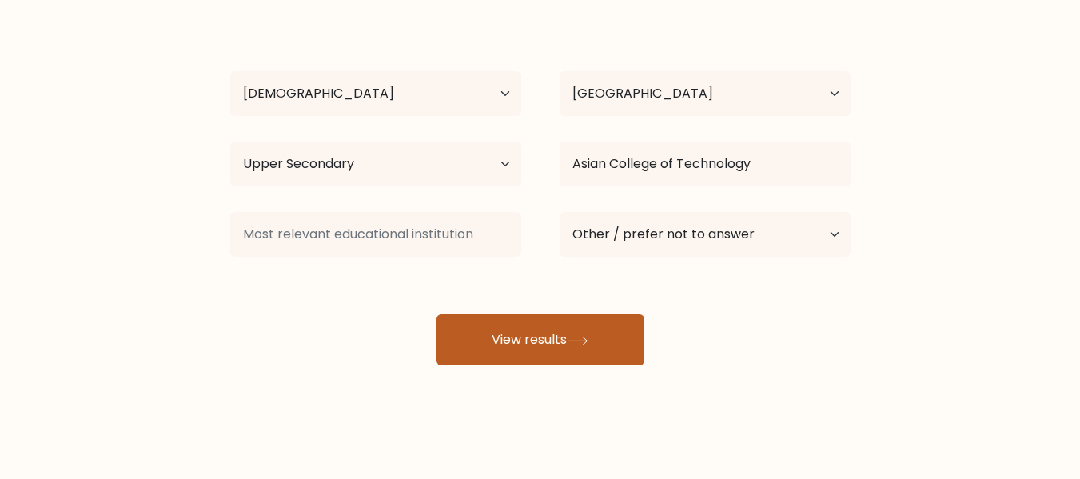
click at [561, 344] on button "View results" at bounding box center [541, 339] width 208 height 51
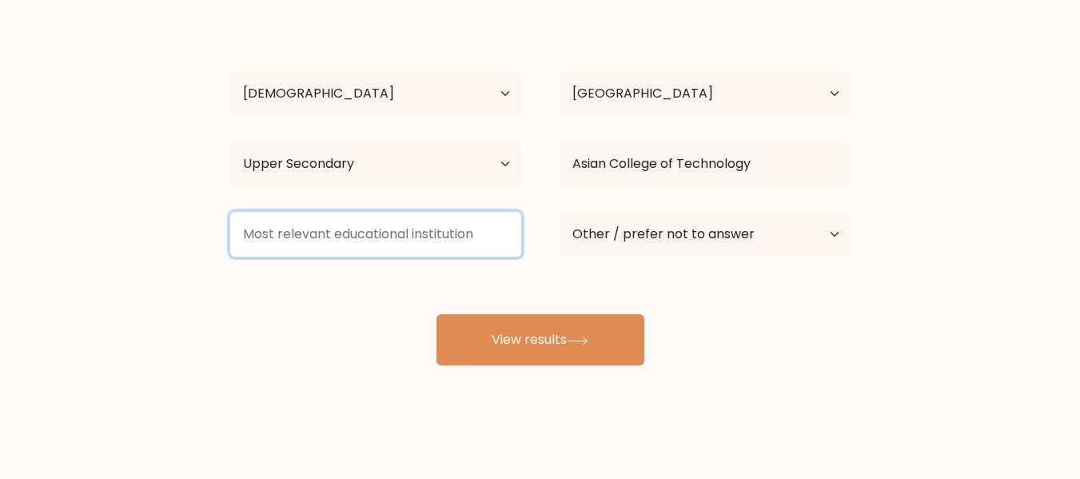
click at [448, 238] on input at bounding box center [375, 234] width 291 height 45
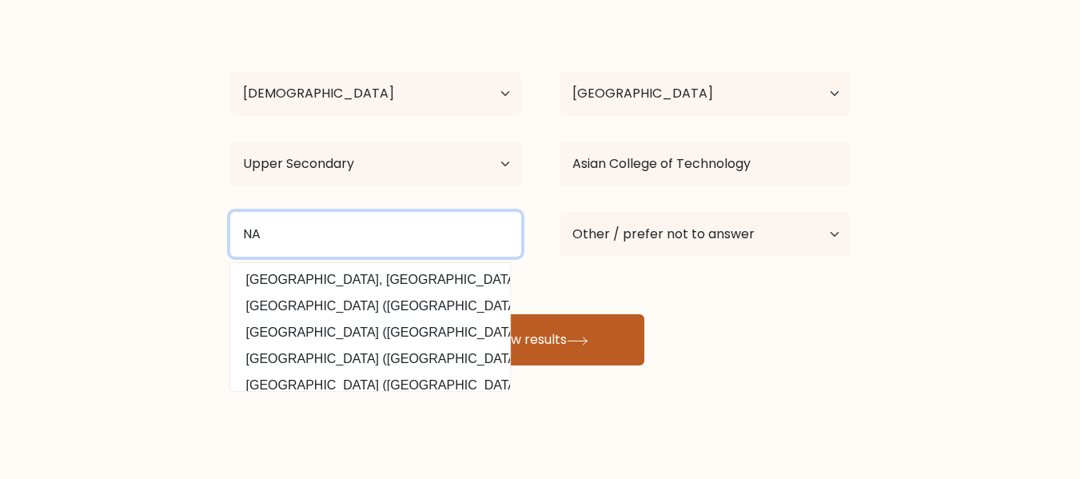
type input "NA"
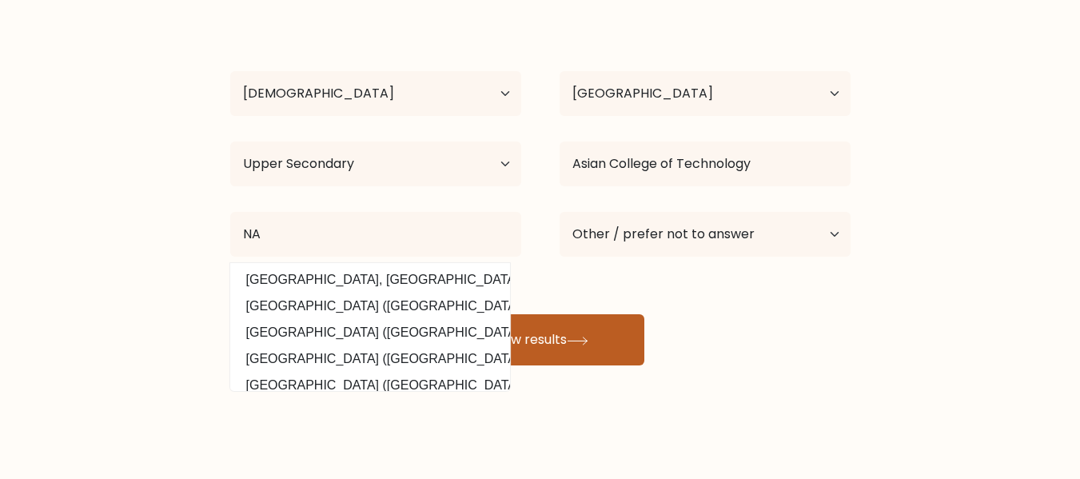
click at [558, 333] on button "View results" at bounding box center [541, 339] width 208 height 51
